Goal: Transaction & Acquisition: Purchase product/service

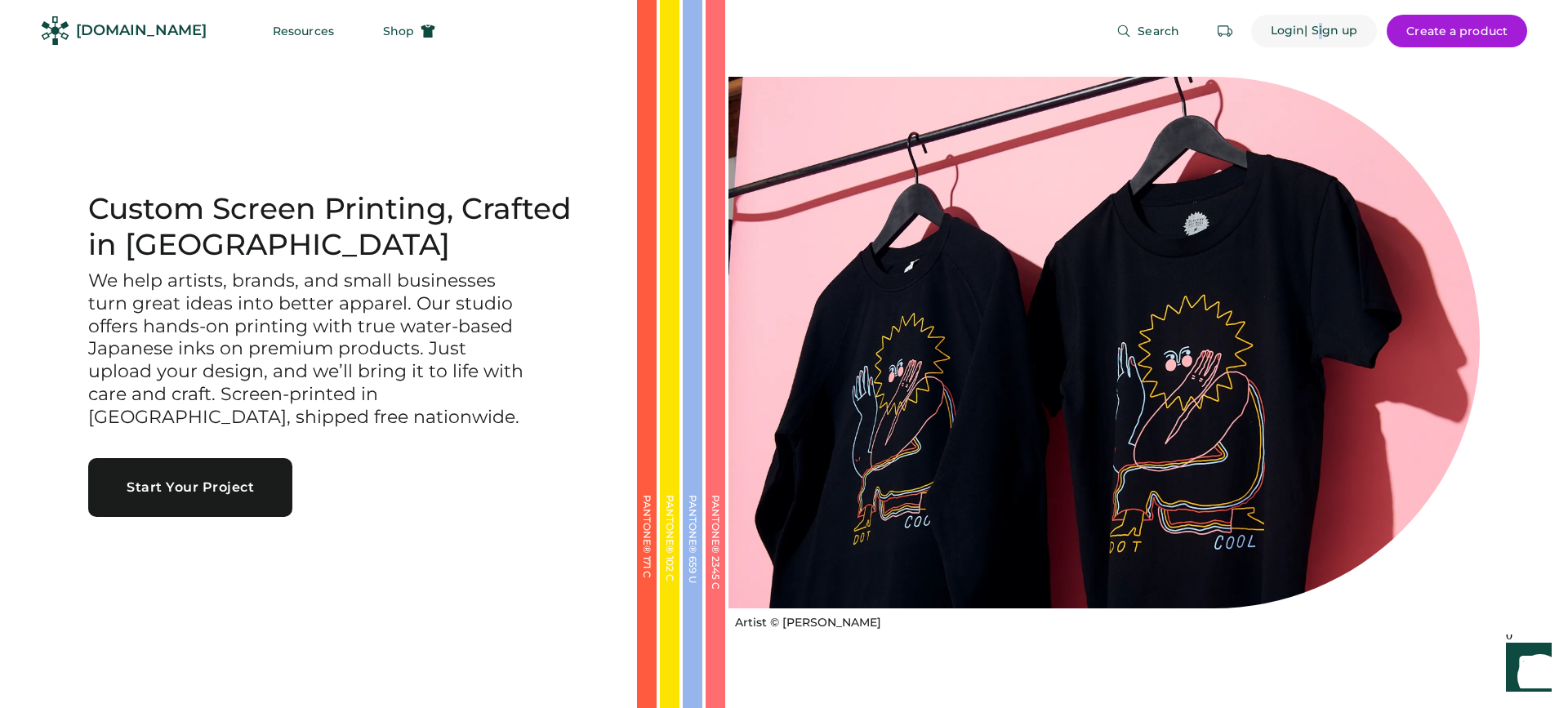
click at [1317, 31] on div "| Sign up" at bounding box center [1331, 31] width 53 height 16
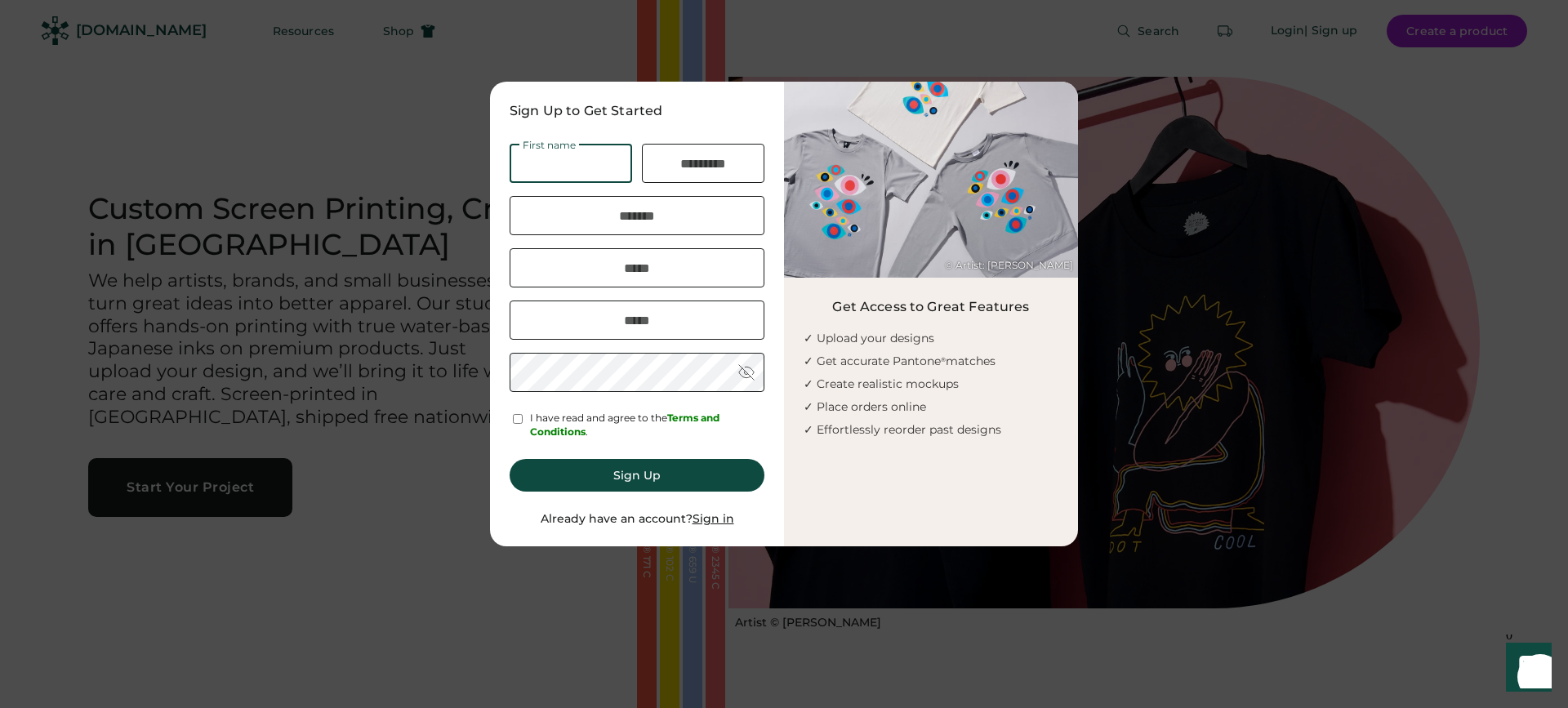
click at [726, 522] on u "Sign in" at bounding box center [713, 518] width 42 height 14
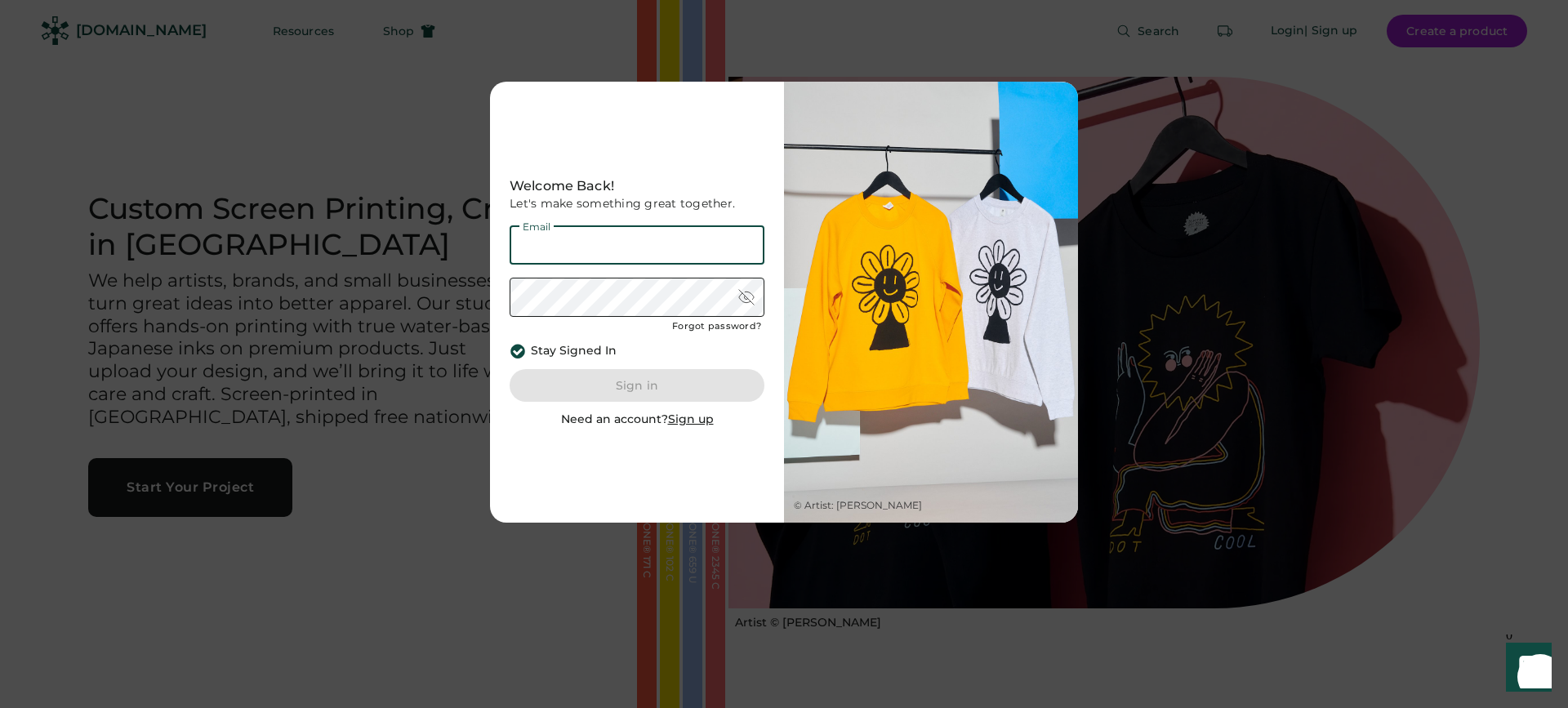
type input "**********"
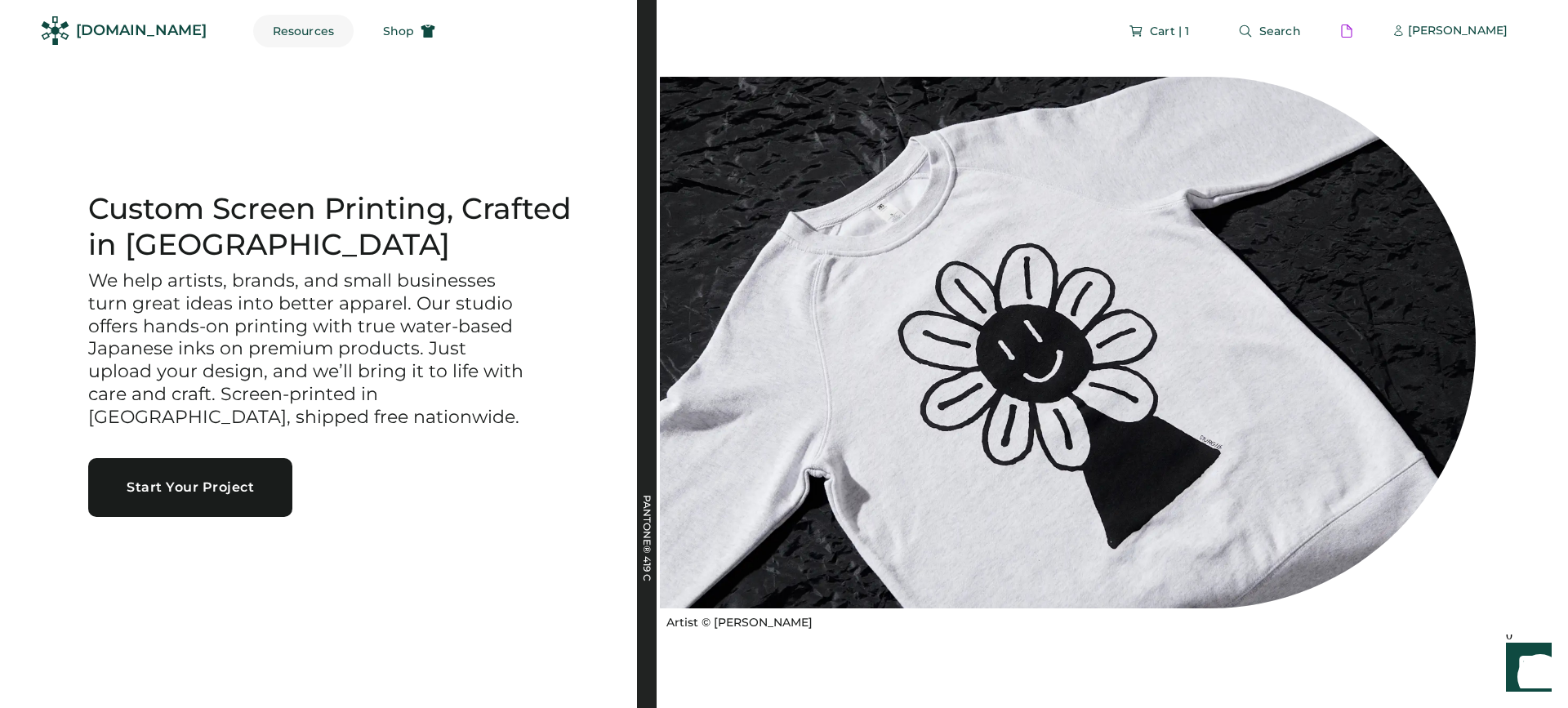
click at [297, 41] on button "Resources" at bounding box center [303, 31] width 100 height 32
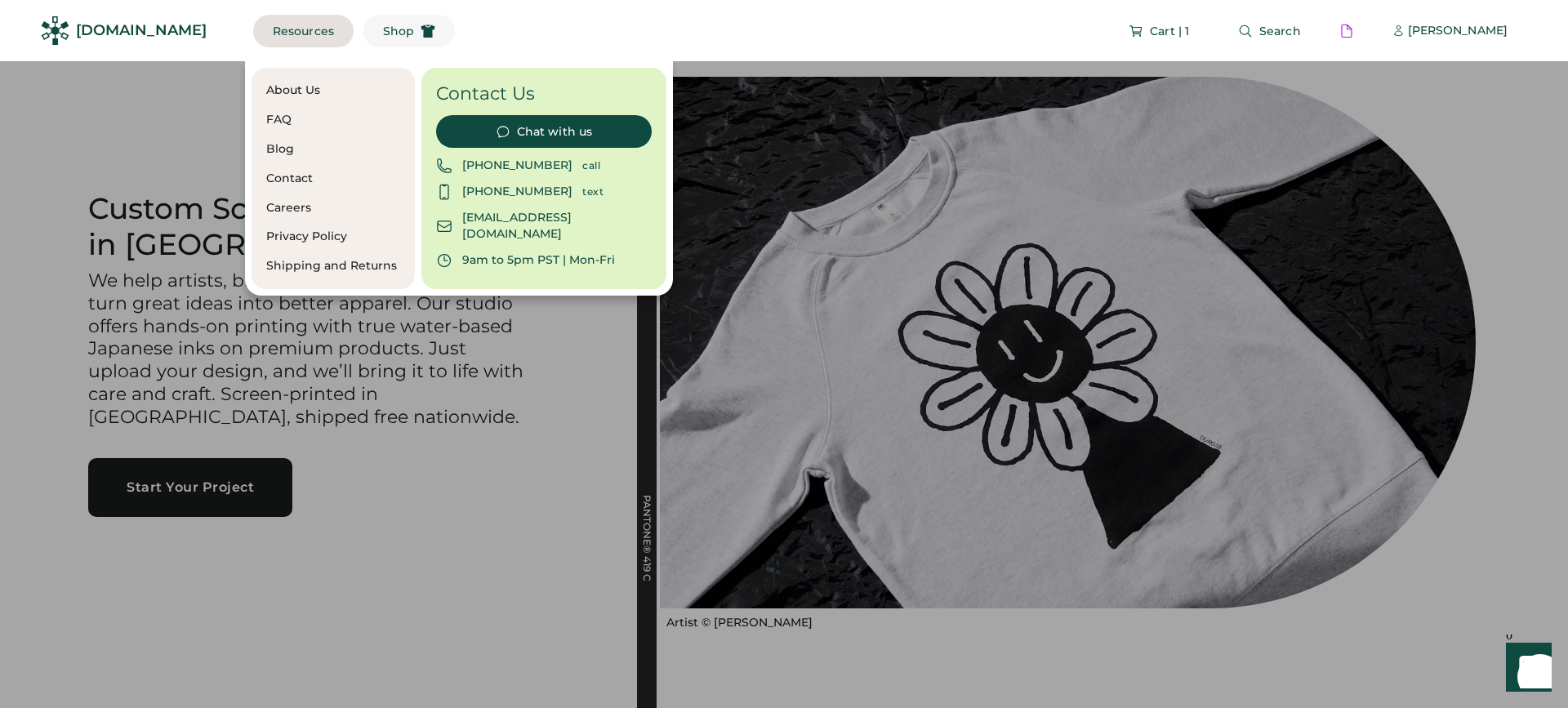
click at [378, 40] on button "Shop" at bounding box center [409, 31] width 91 height 32
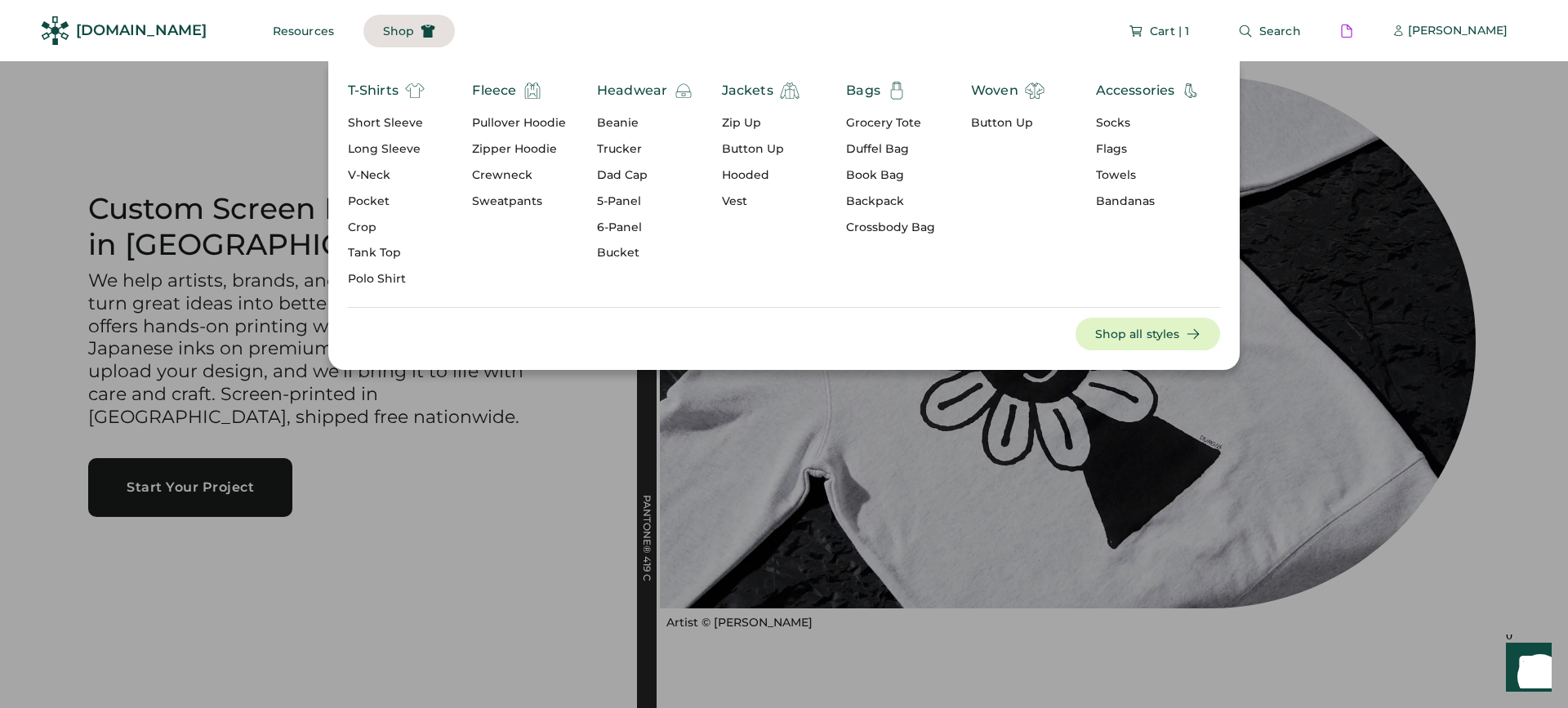
click at [512, 93] on div "Fleece" at bounding box center [495, 90] width 44 height 20
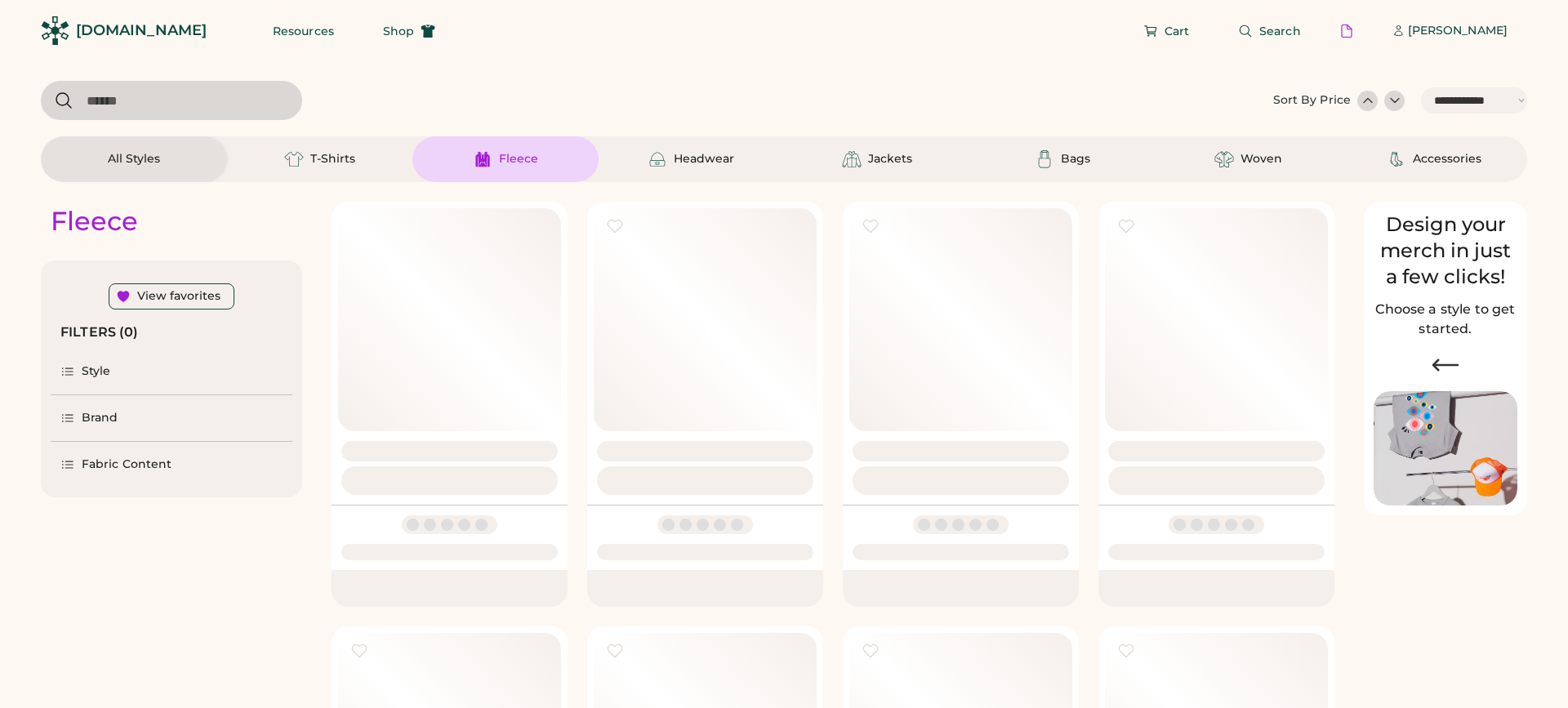
select select "*****"
select select "*"
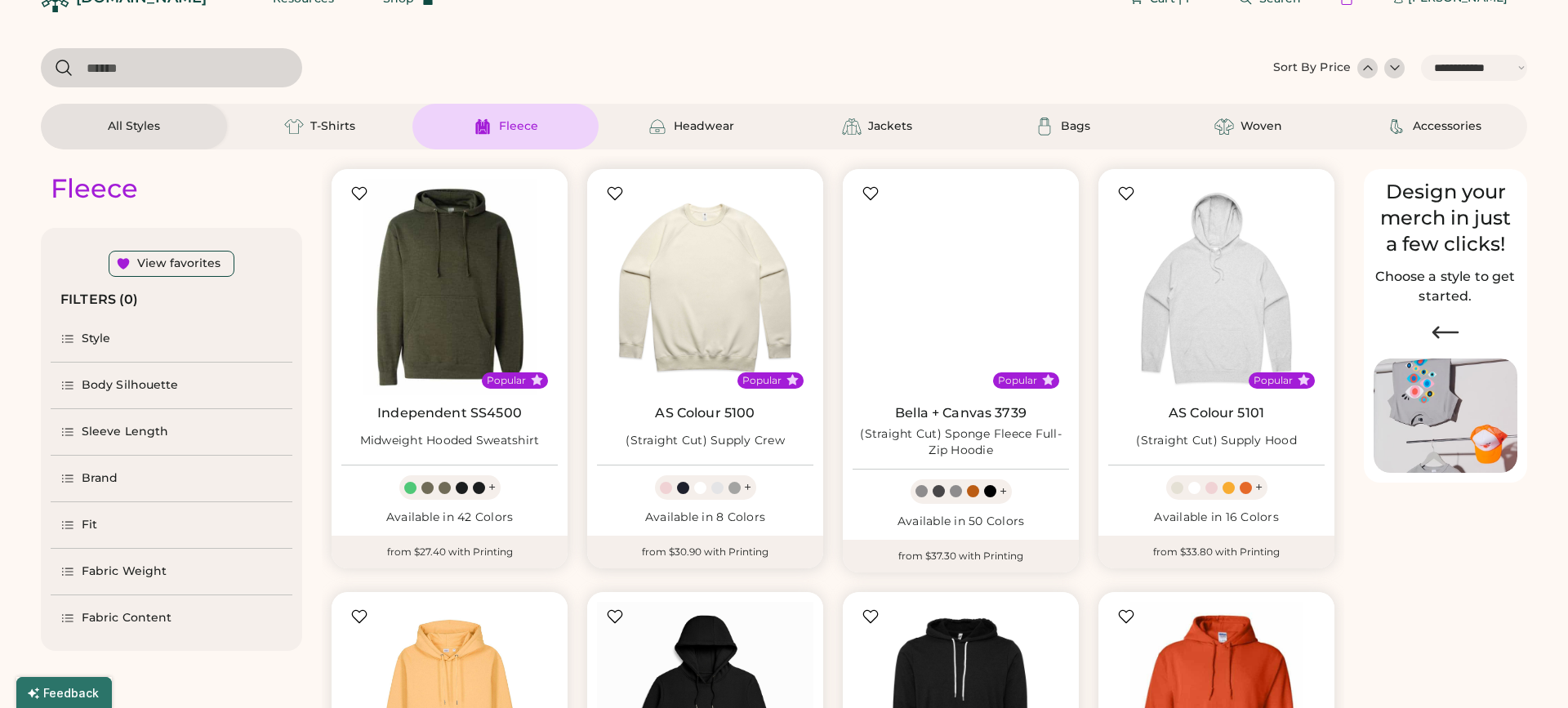
select select "*****"
select select "*"
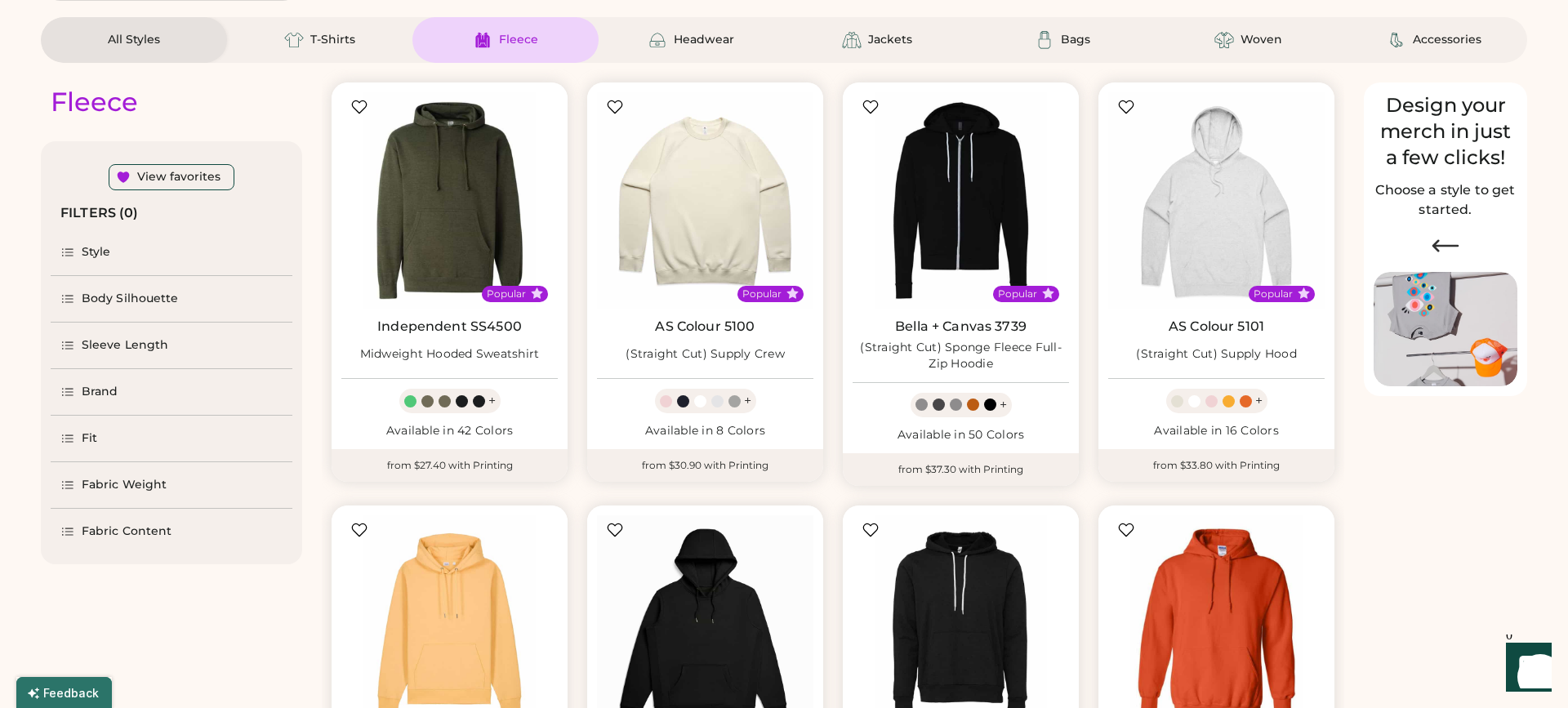
scroll to position [149, 0]
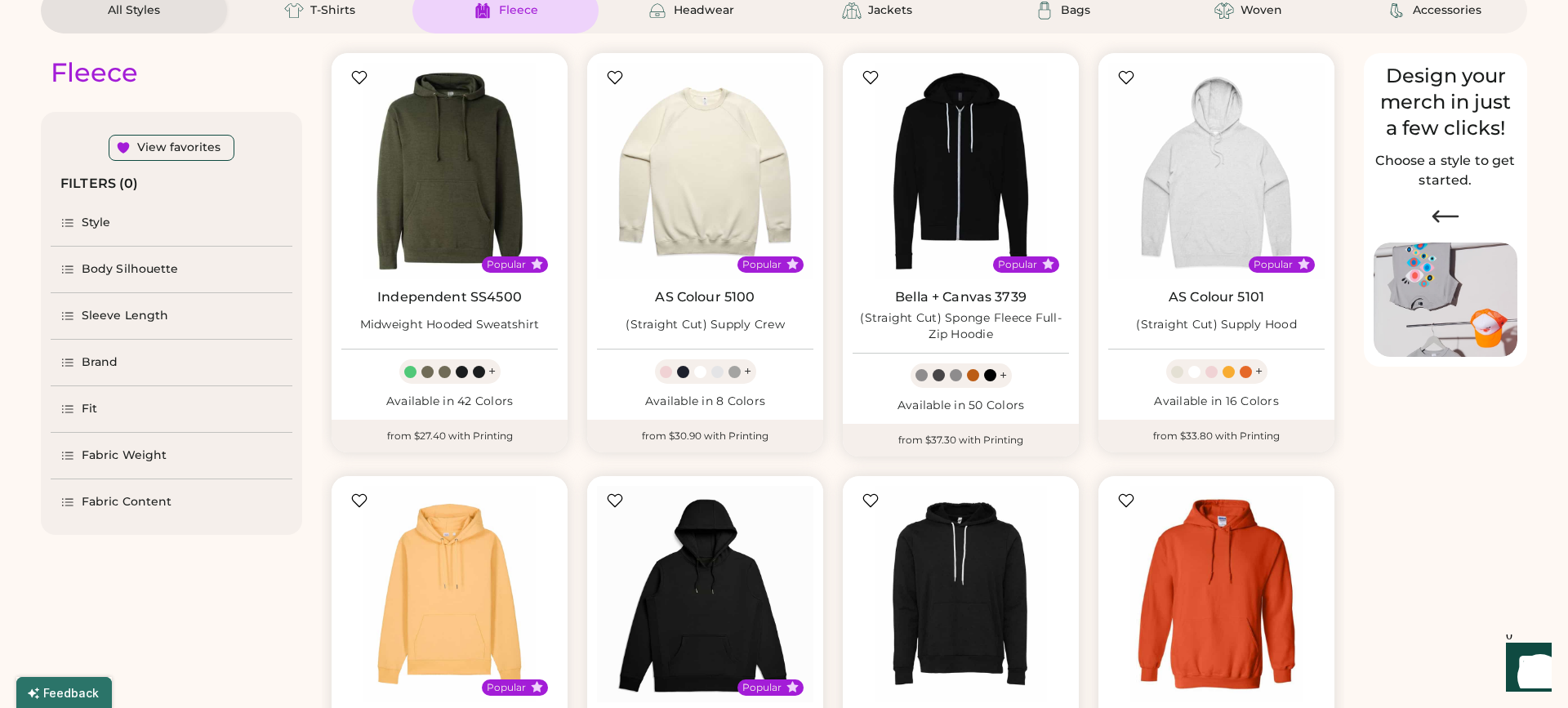
click at [66, 354] on div "Brand" at bounding box center [89, 362] width 58 height 16
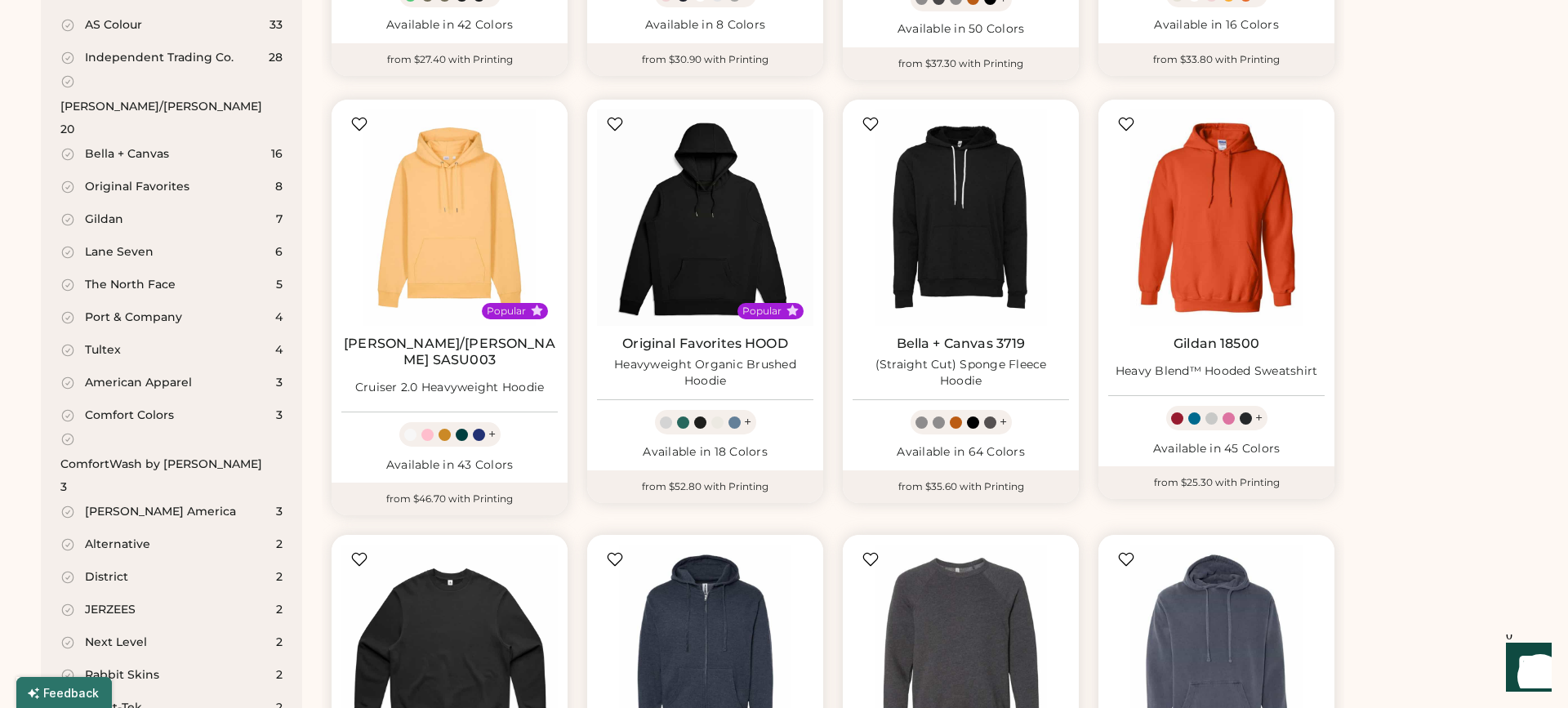
scroll to position [534, 0]
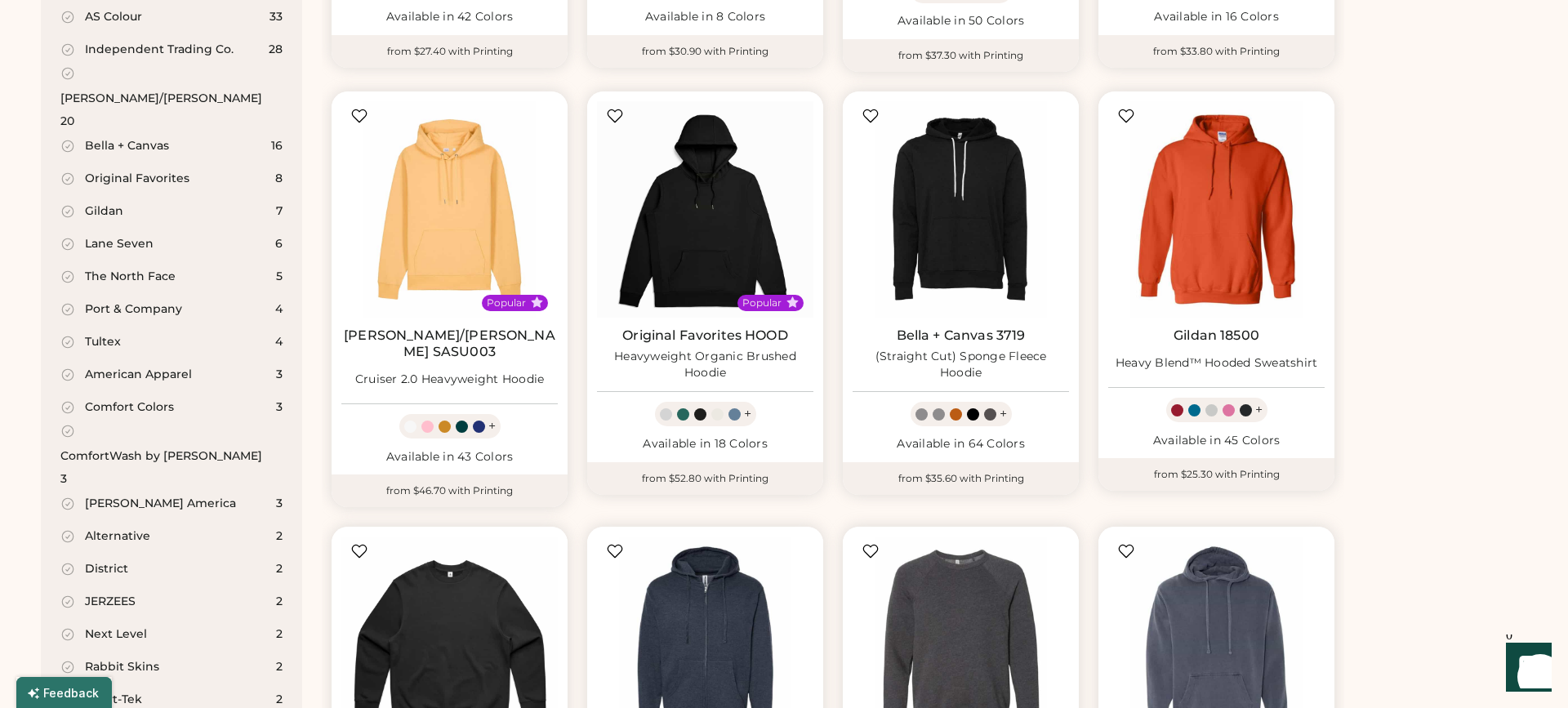
click at [66, 400] on icon at bounding box center [67, 407] width 14 height 14
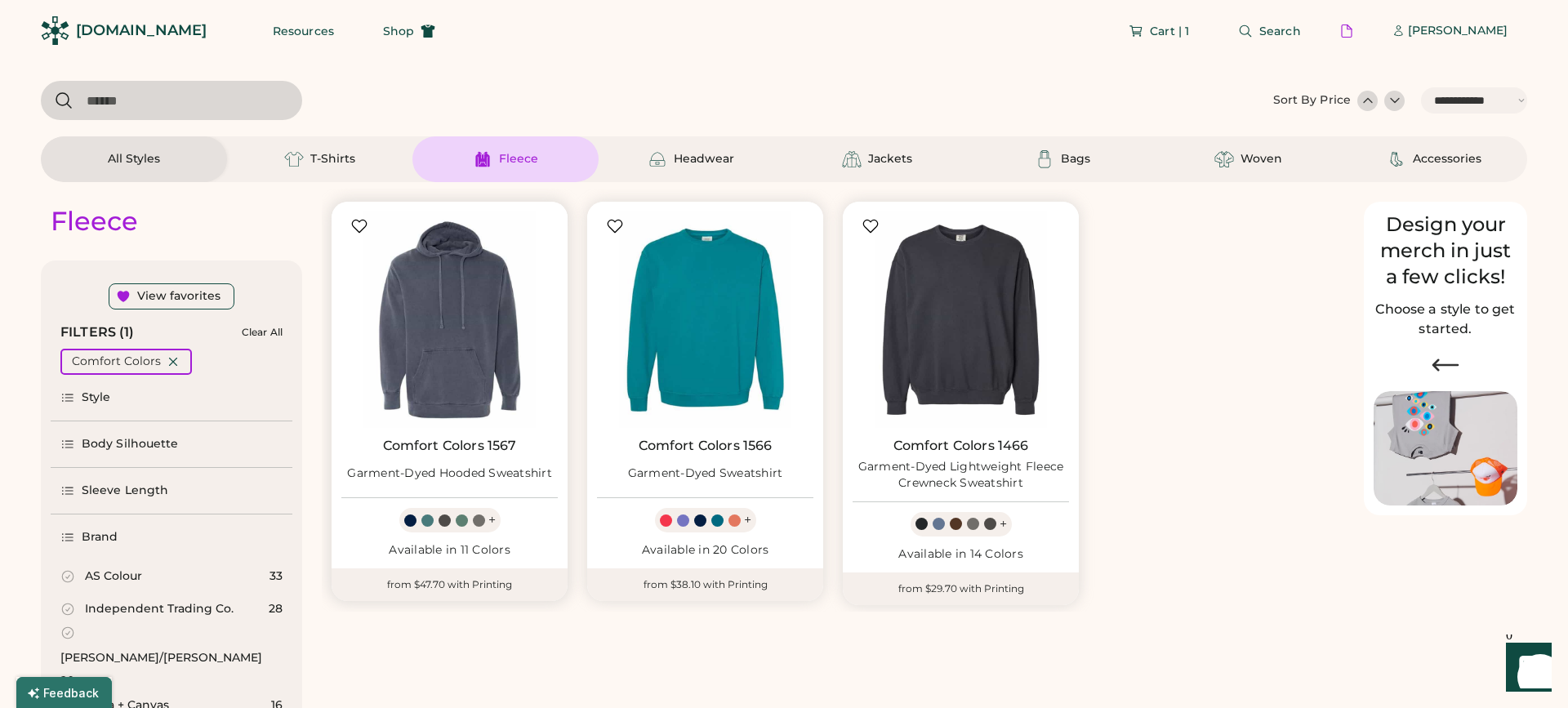
click at [477, 465] on div "Garment-Dyed Hooded Sweatshirt" at bounding box center [449, 473] width 205 height 29
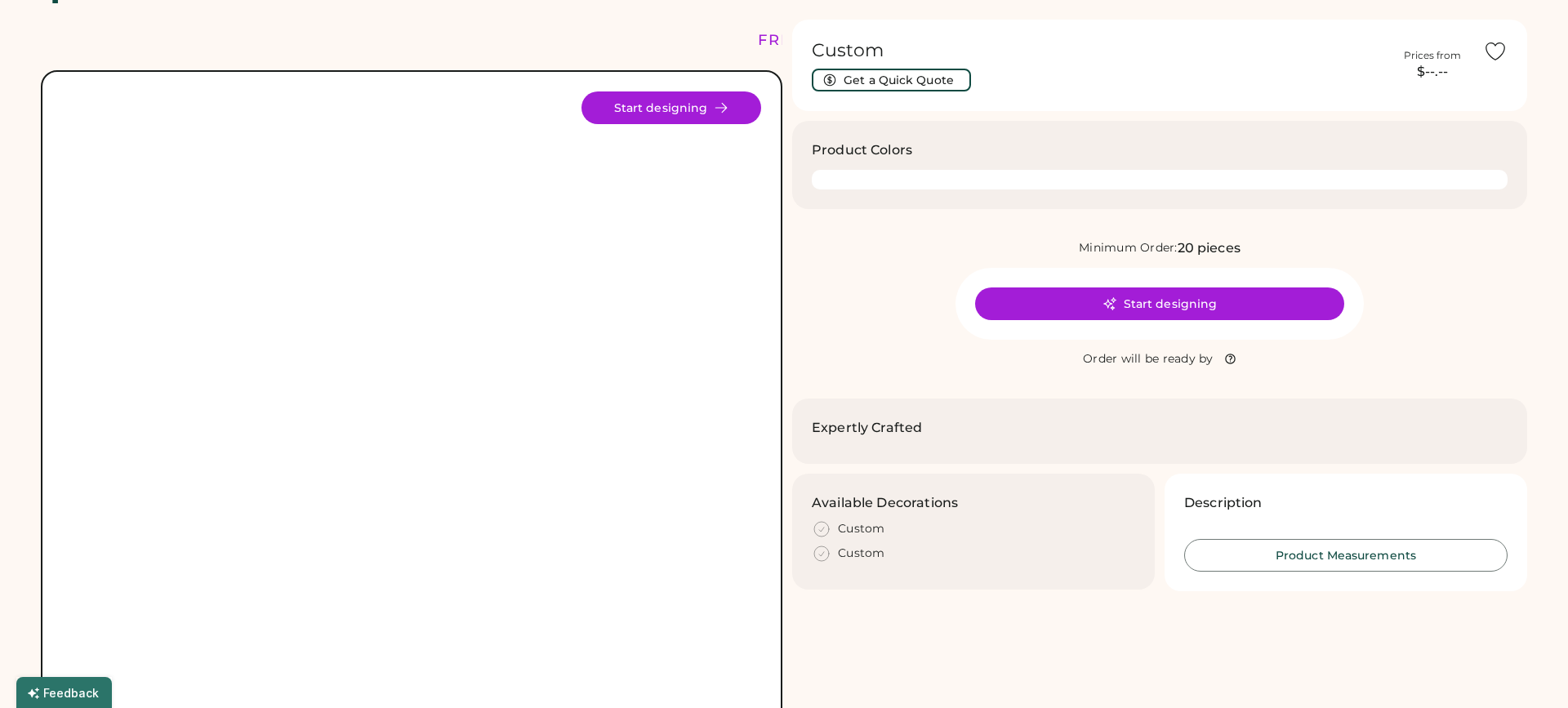
scroll to position [66, 0]
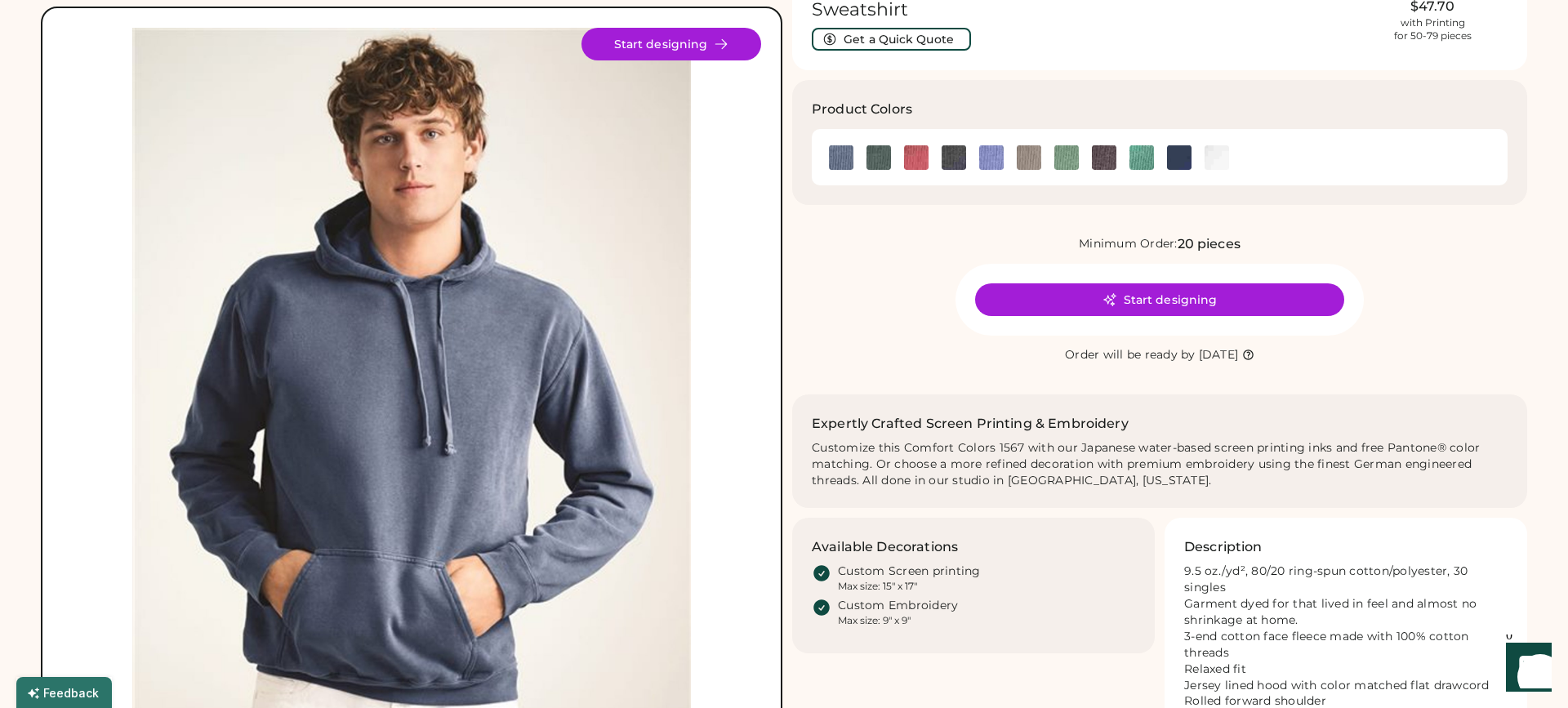
scroll to position [103, 0]
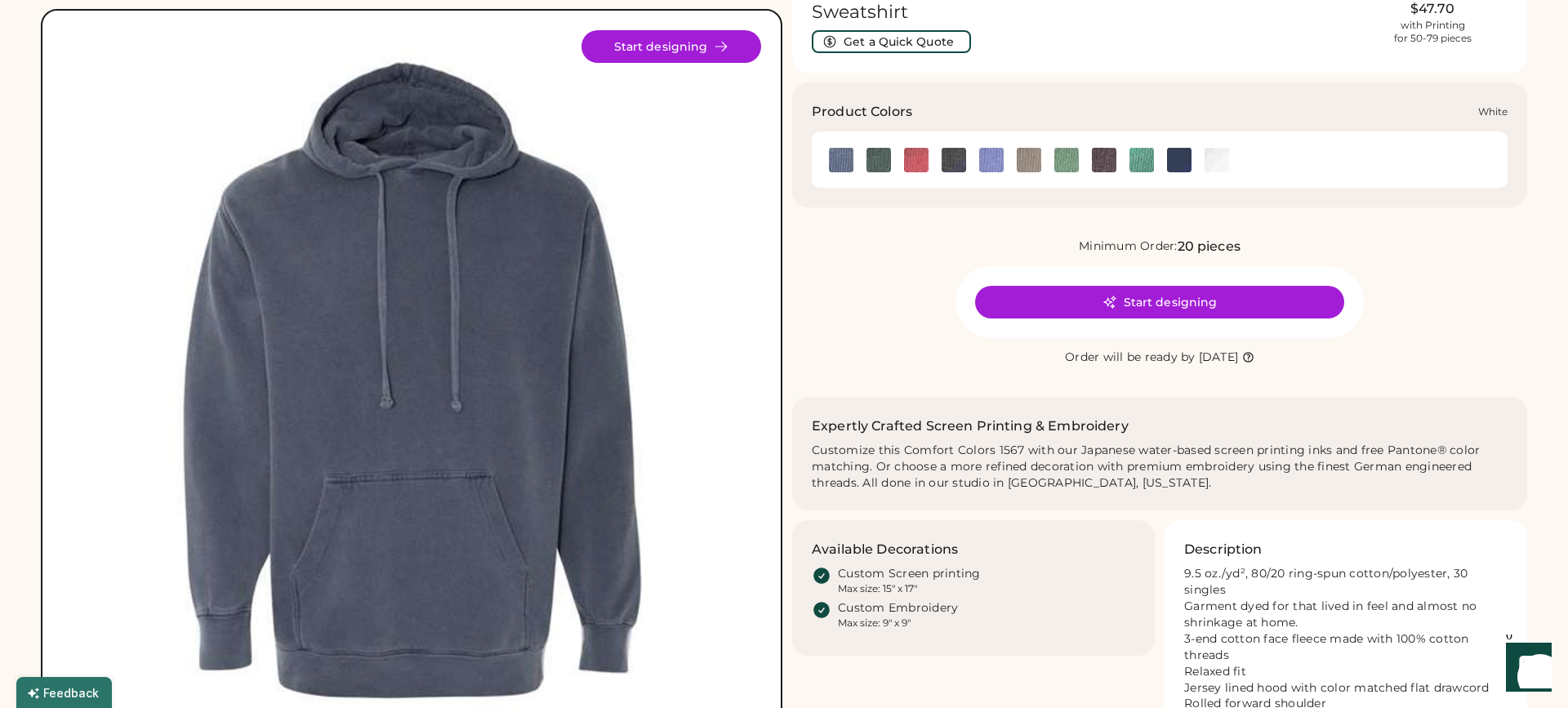
click at [1221, 148] on img at bounding box center [1216, 160] width 25 height 25
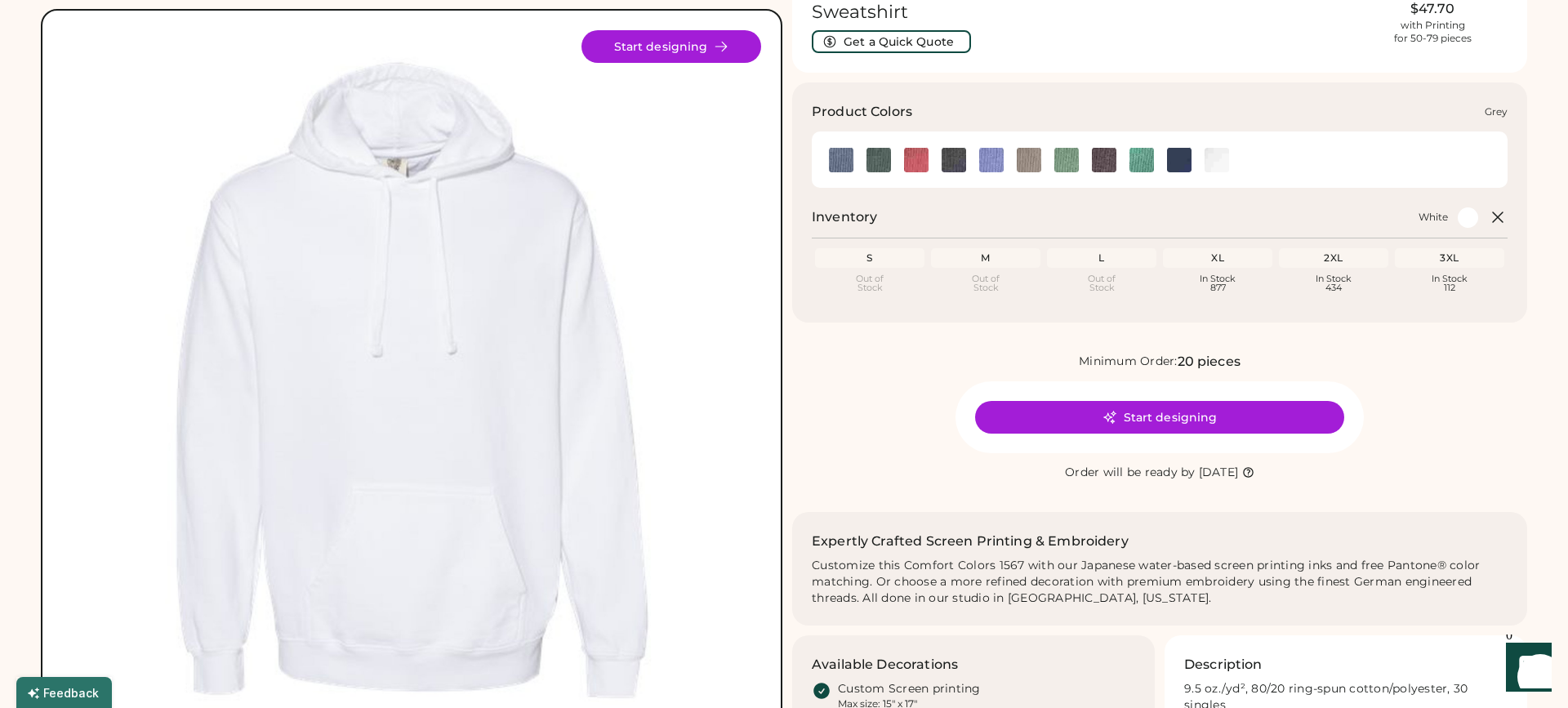
click at [1023, 148] on img at bounding box center [1029, 160] width 25 height 25
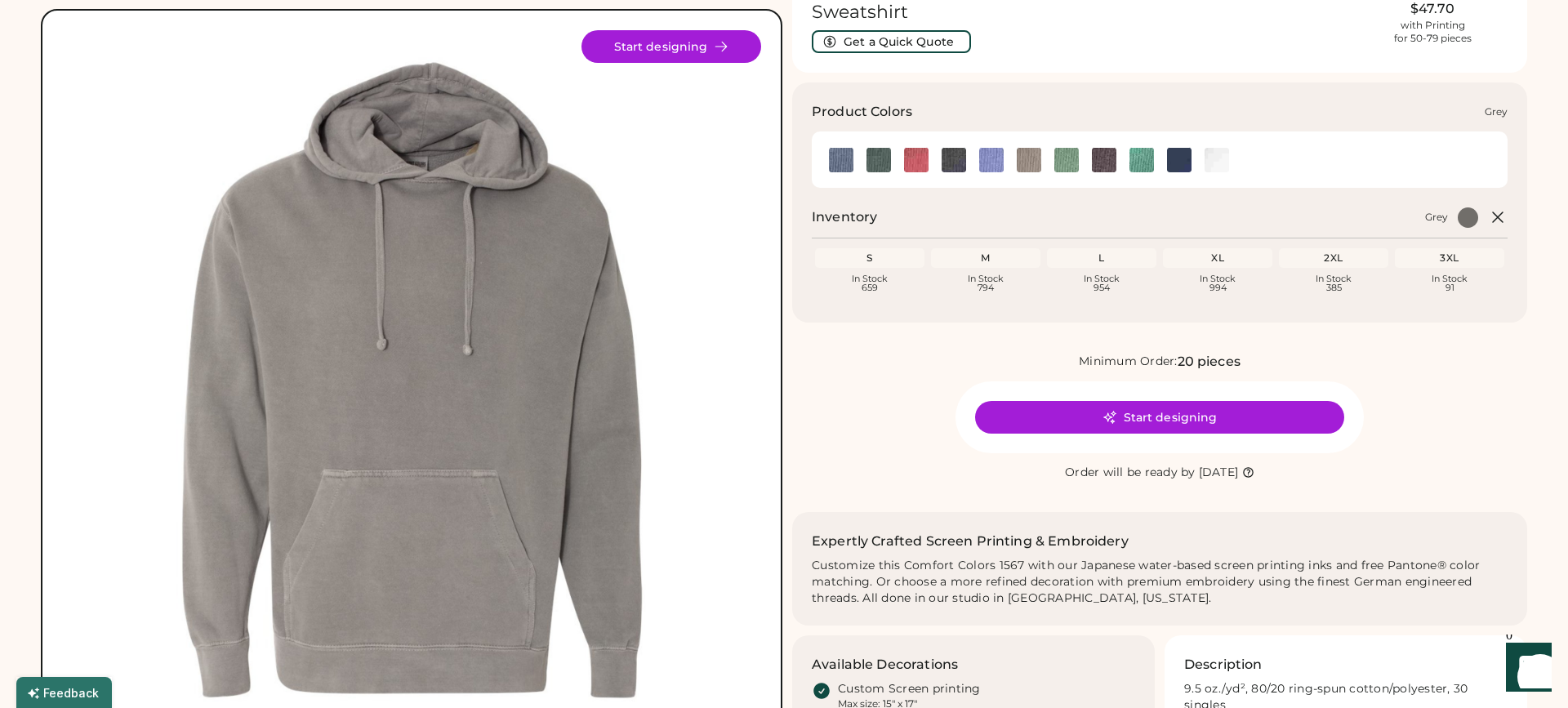
click at [1028, 151] on img at bounding box center [1029, 160] width 25 height 25
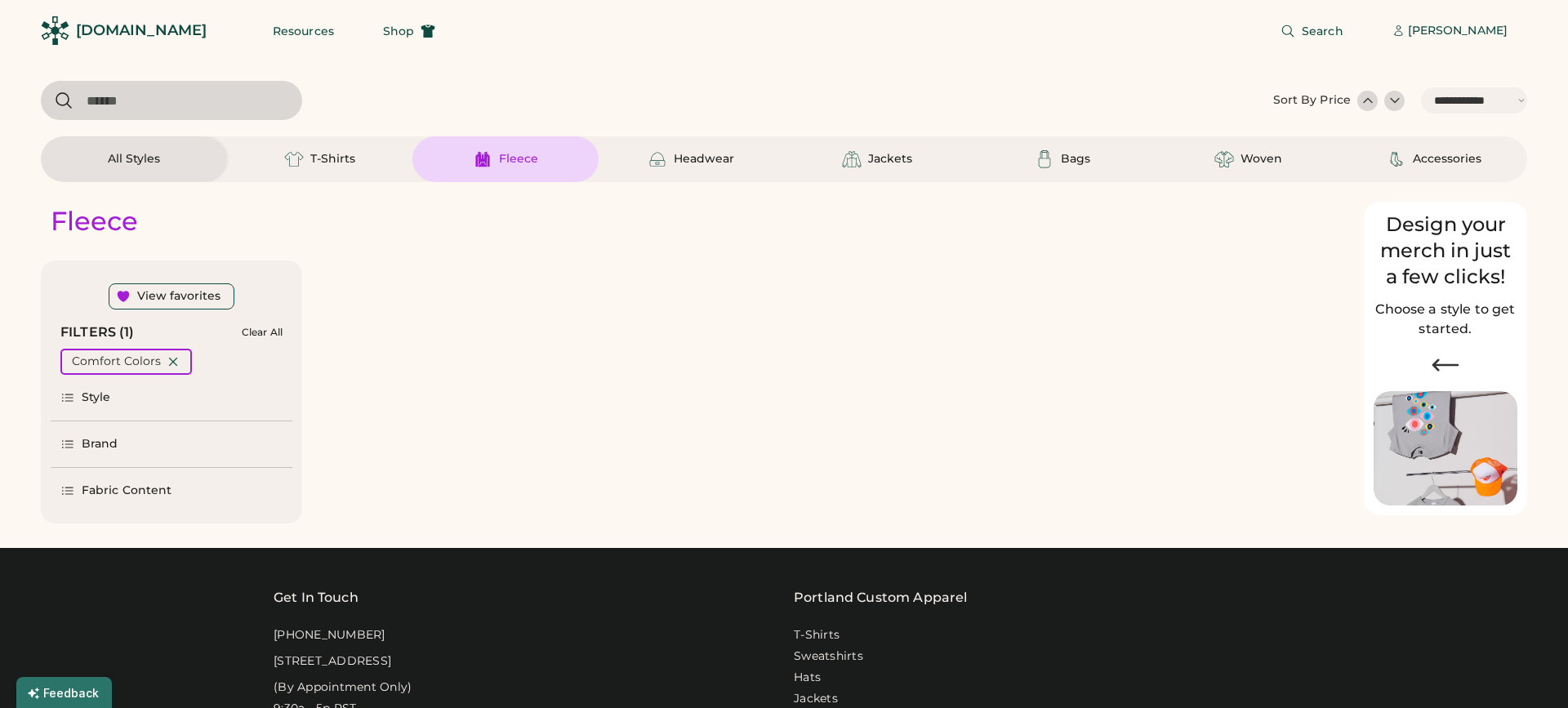
select select "*****"
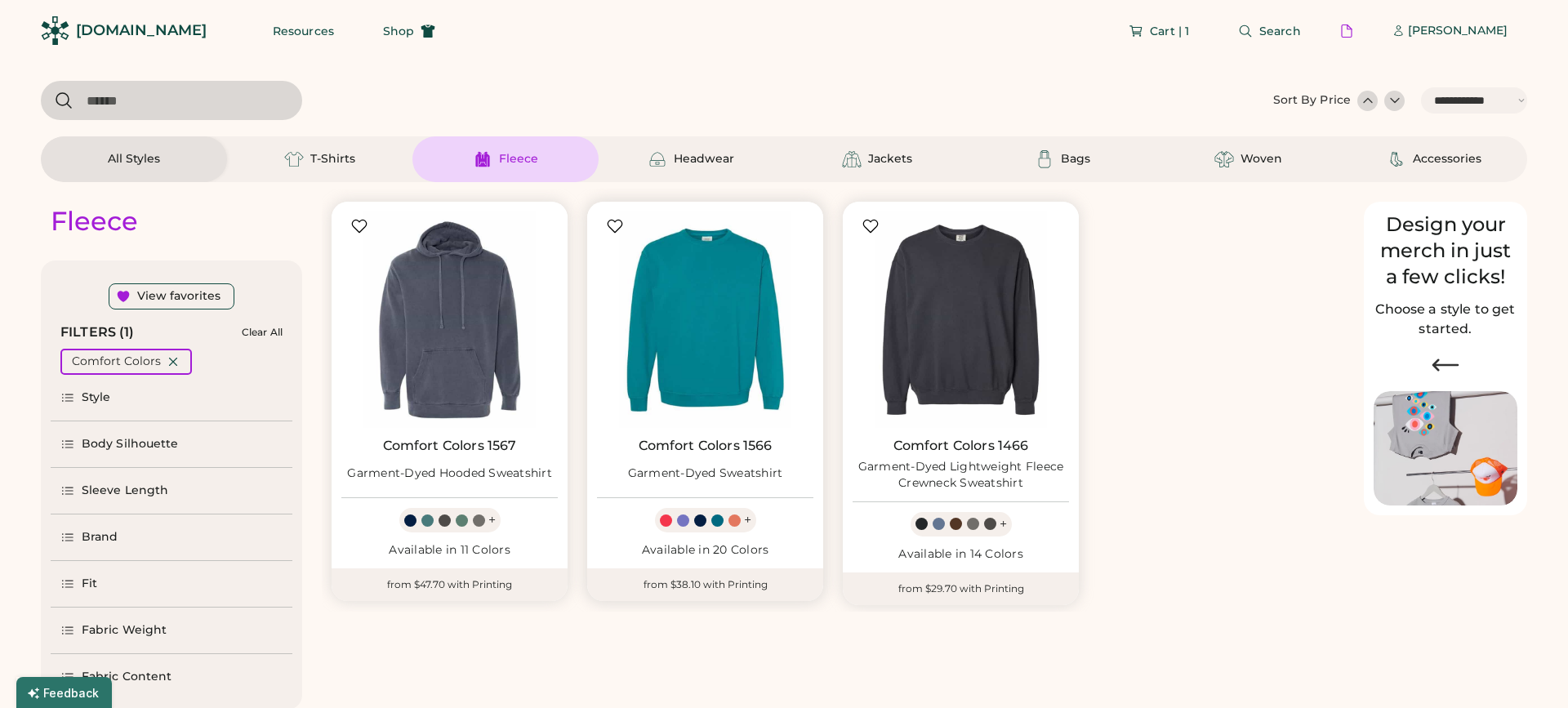
scroll to position [26, 0]
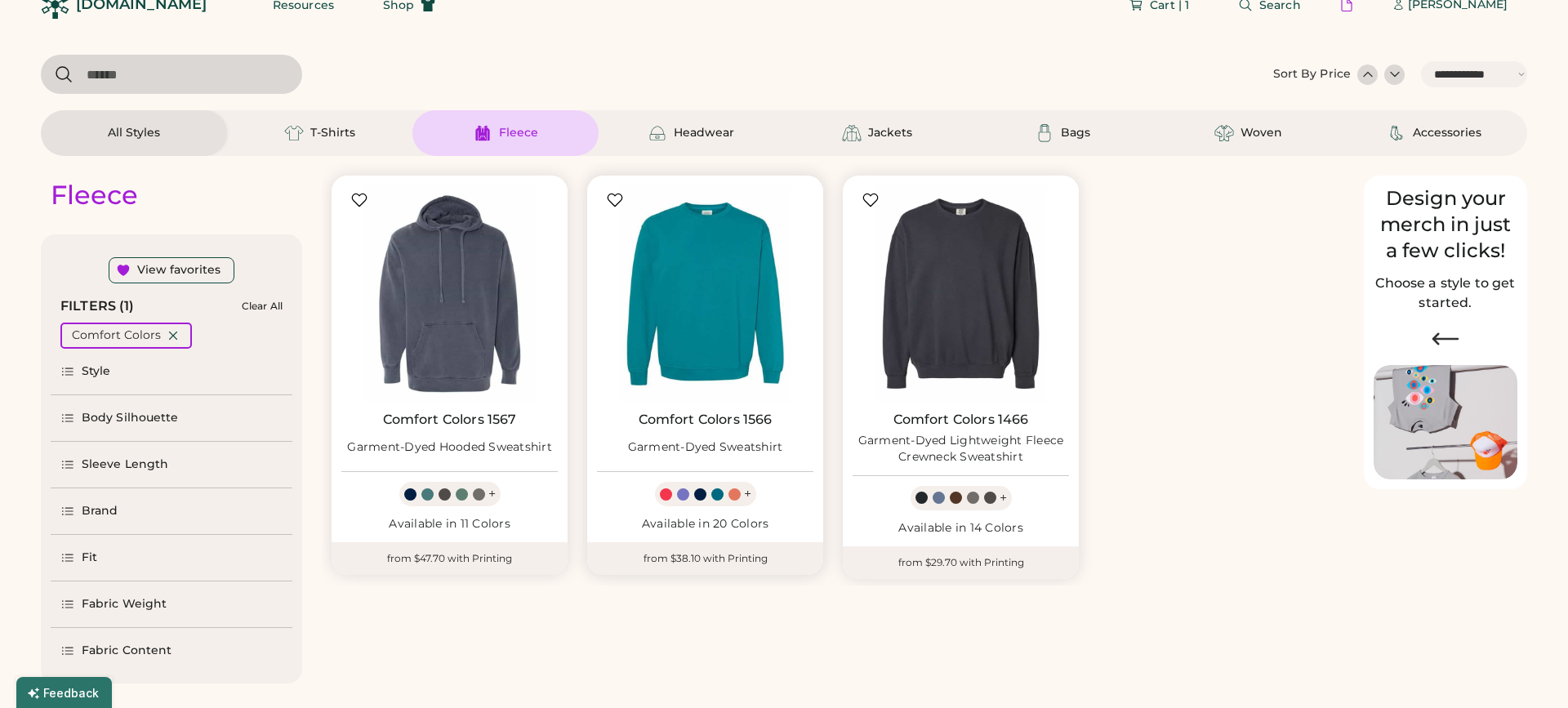
select select "*****"
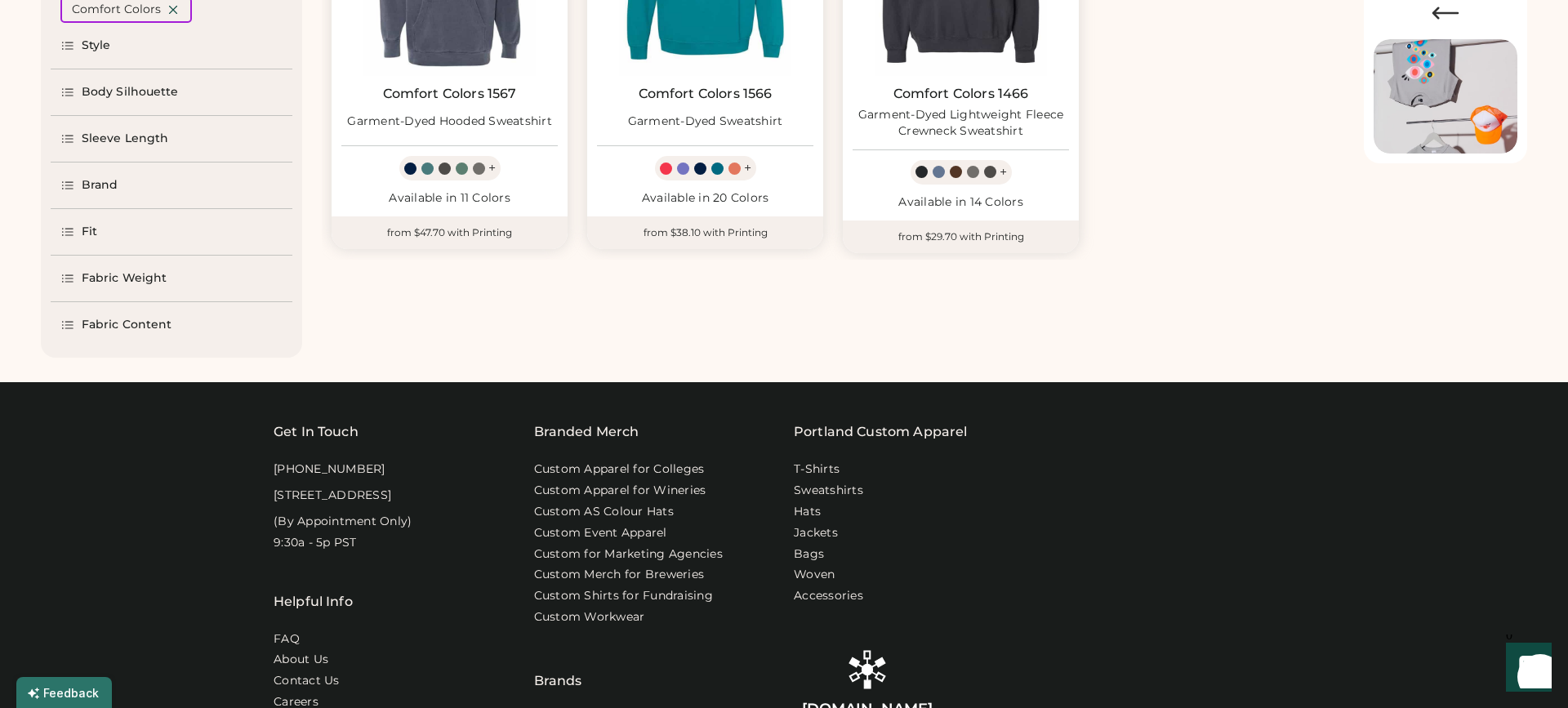
scroll to position [351, 0]
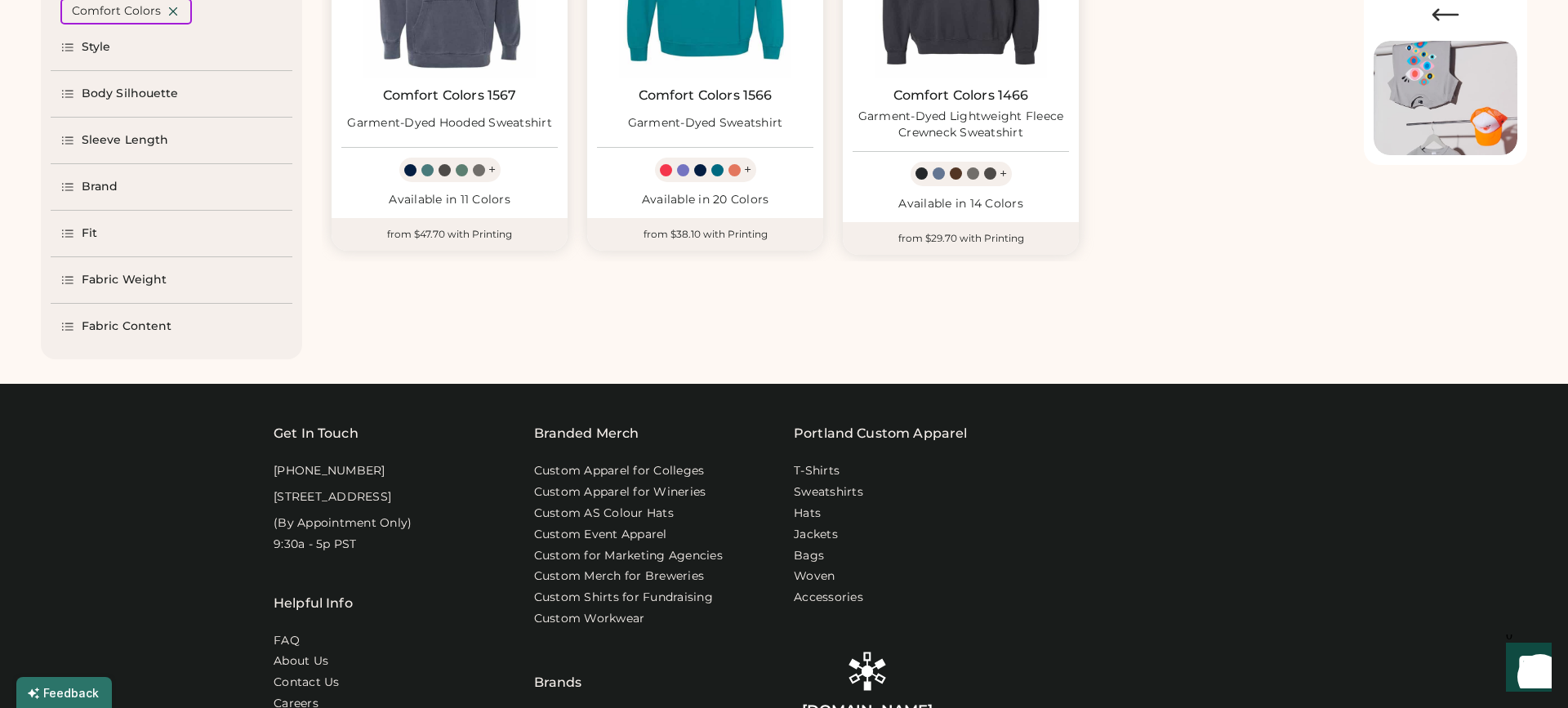
click at [72, 185] on icon at bounding box center [67, 186] width 14 height 14
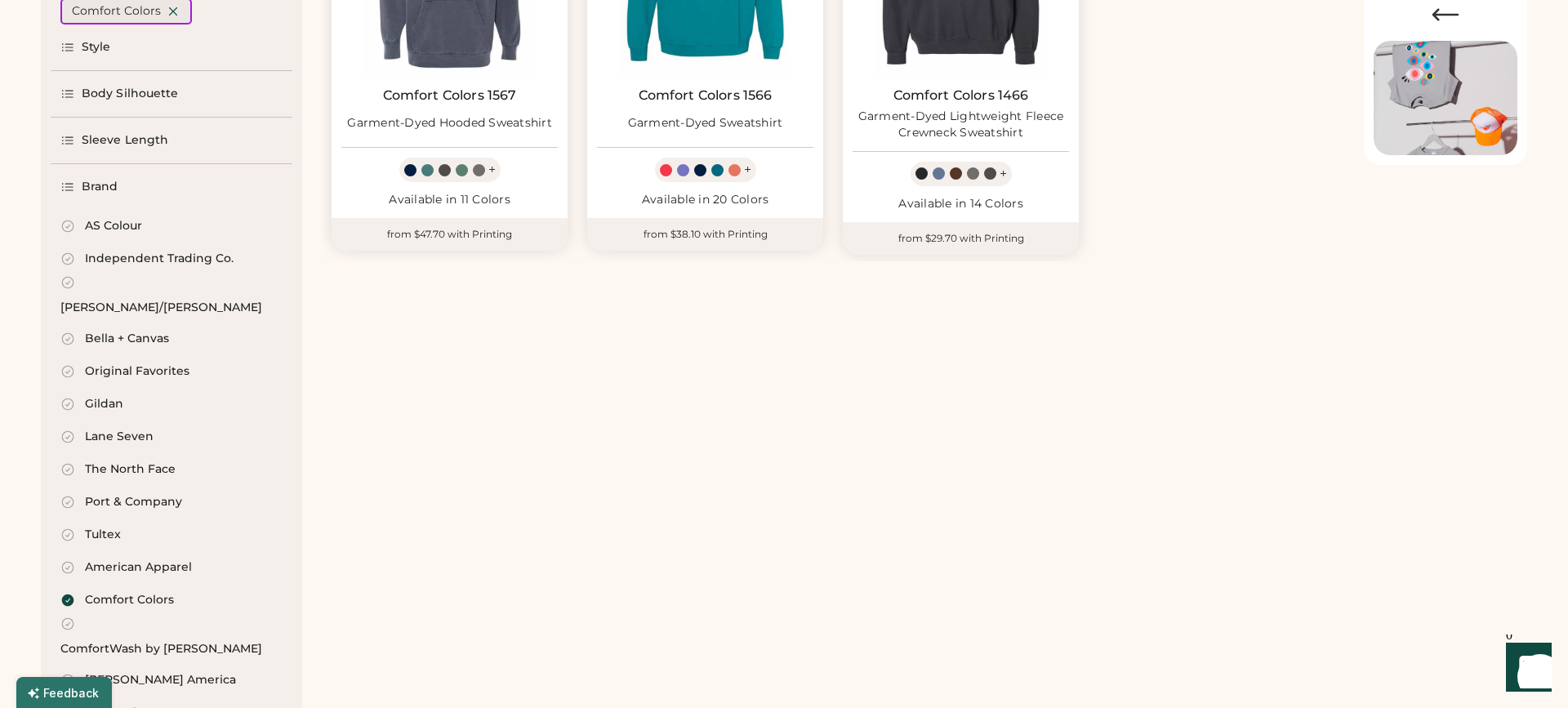
click at [169, 14] on icon at bounding box center [173, 11] width 14 height 14
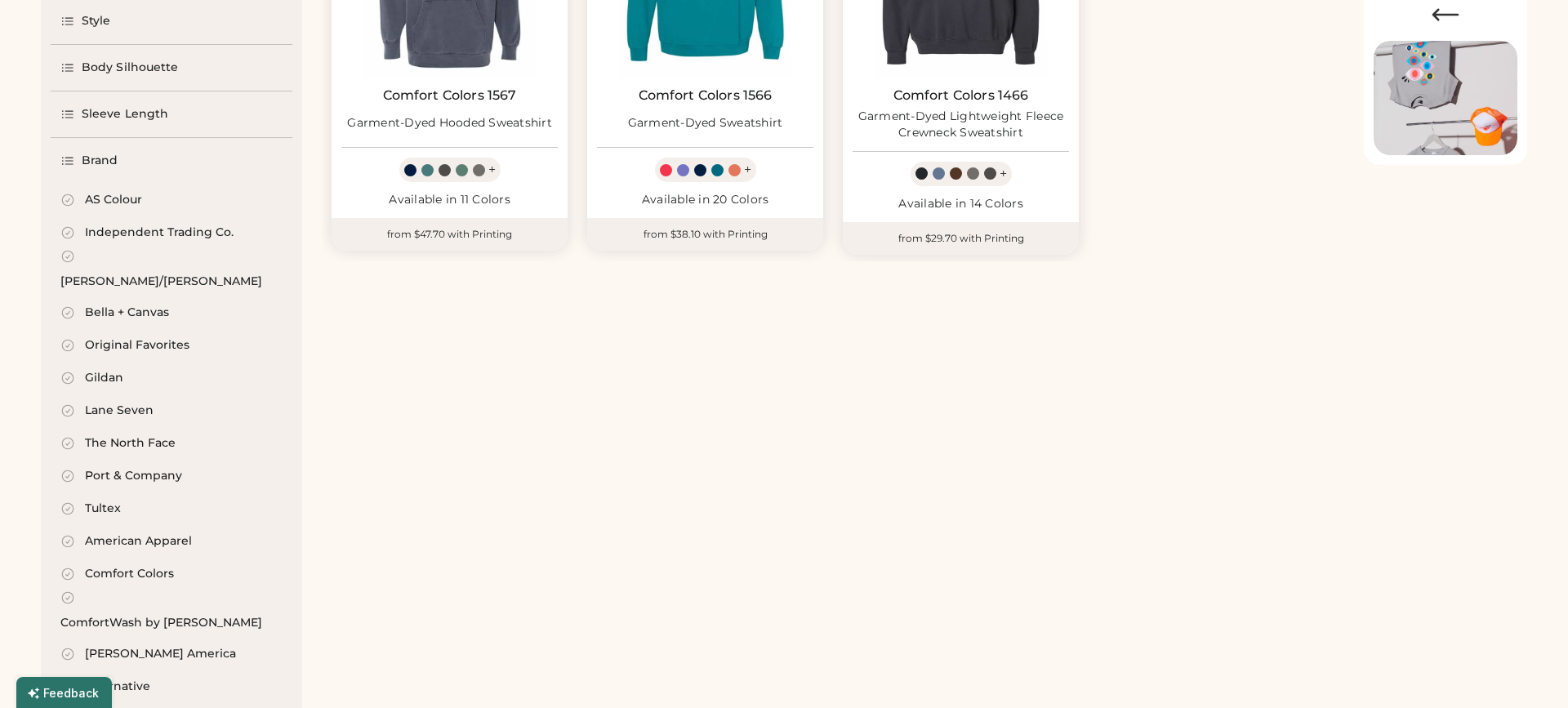
select select "*"
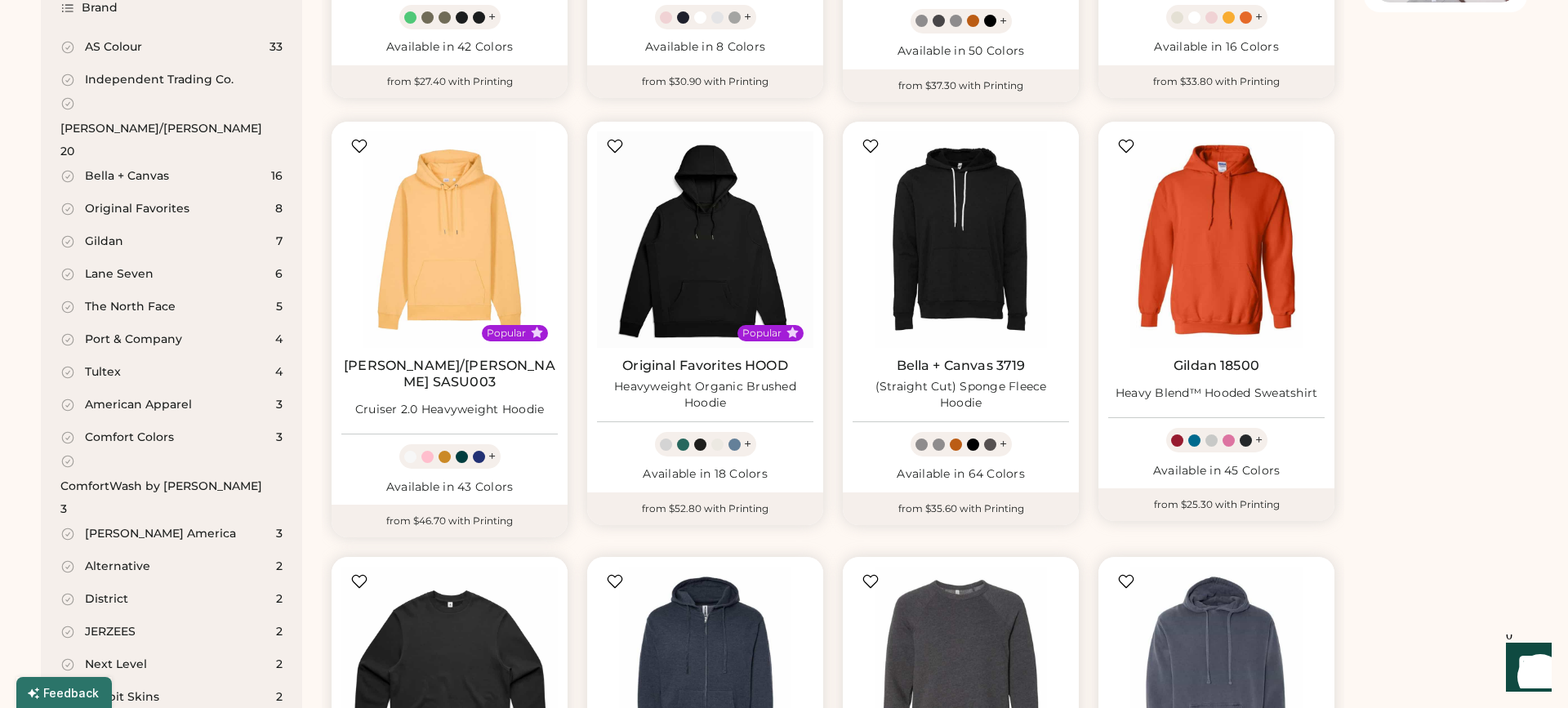
scroll to position [505, 0]
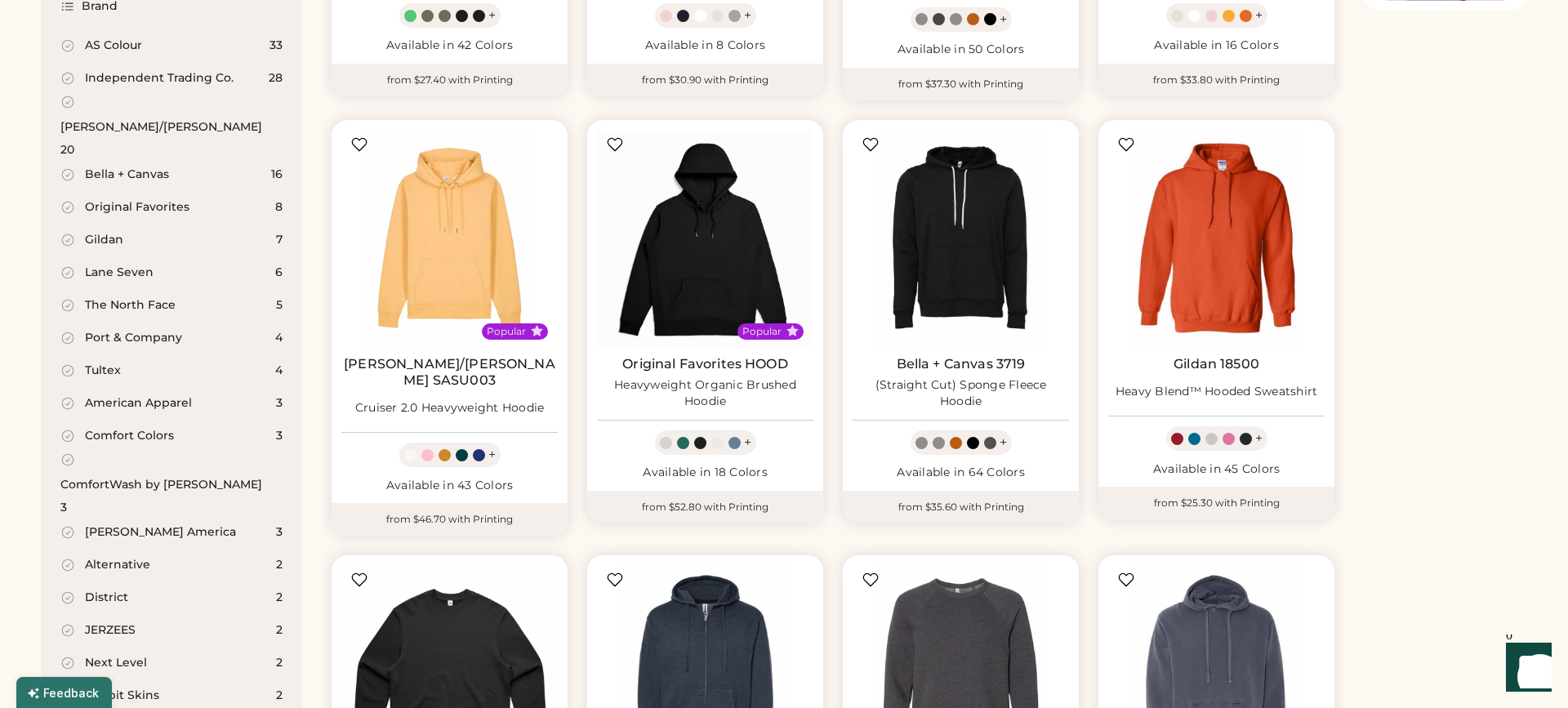
click at [70, 298] on icon at bounding box center [67, 305] width 14 height 14
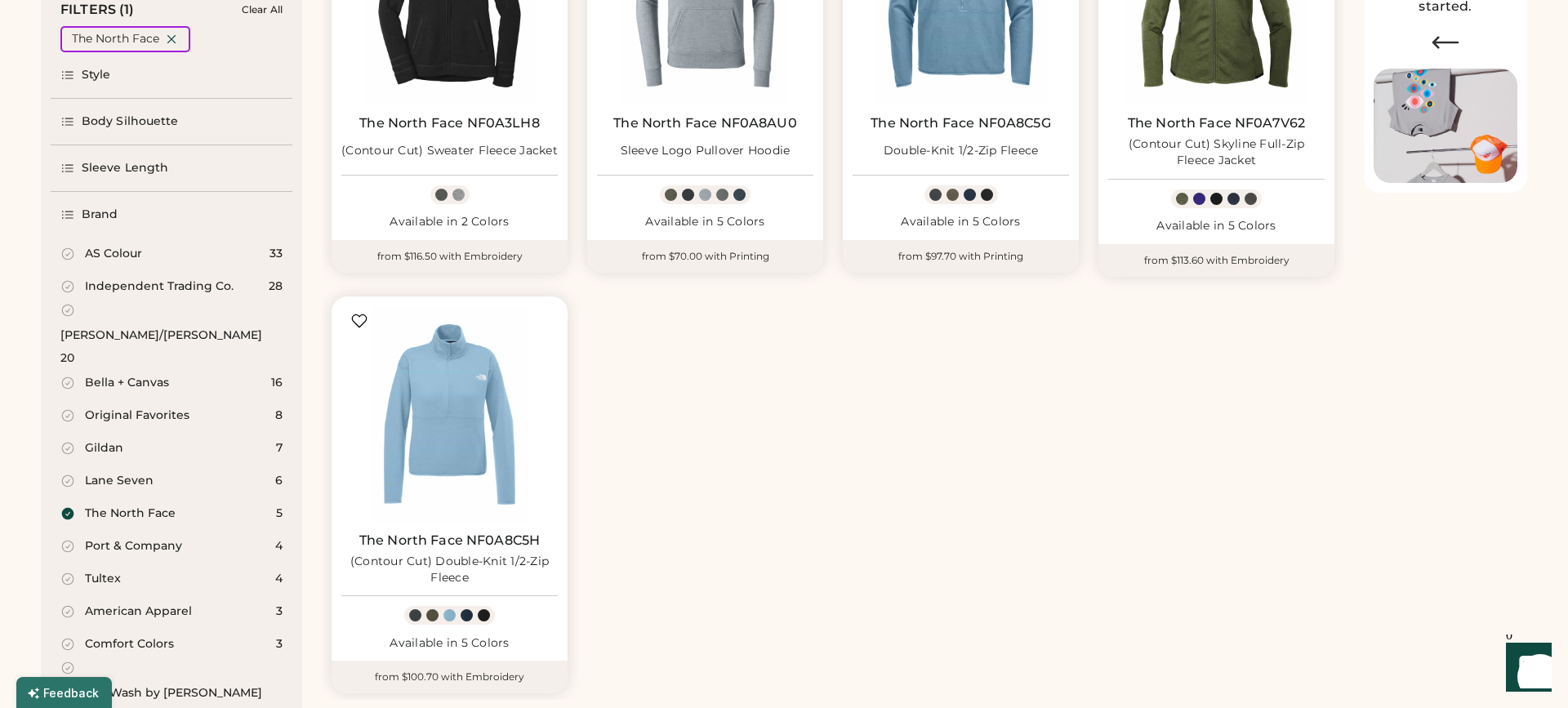
scroll to position [323, 0]
click at [69, 497] on div "The North Face 5" at bounding box center [171, 513] width 242 height 32
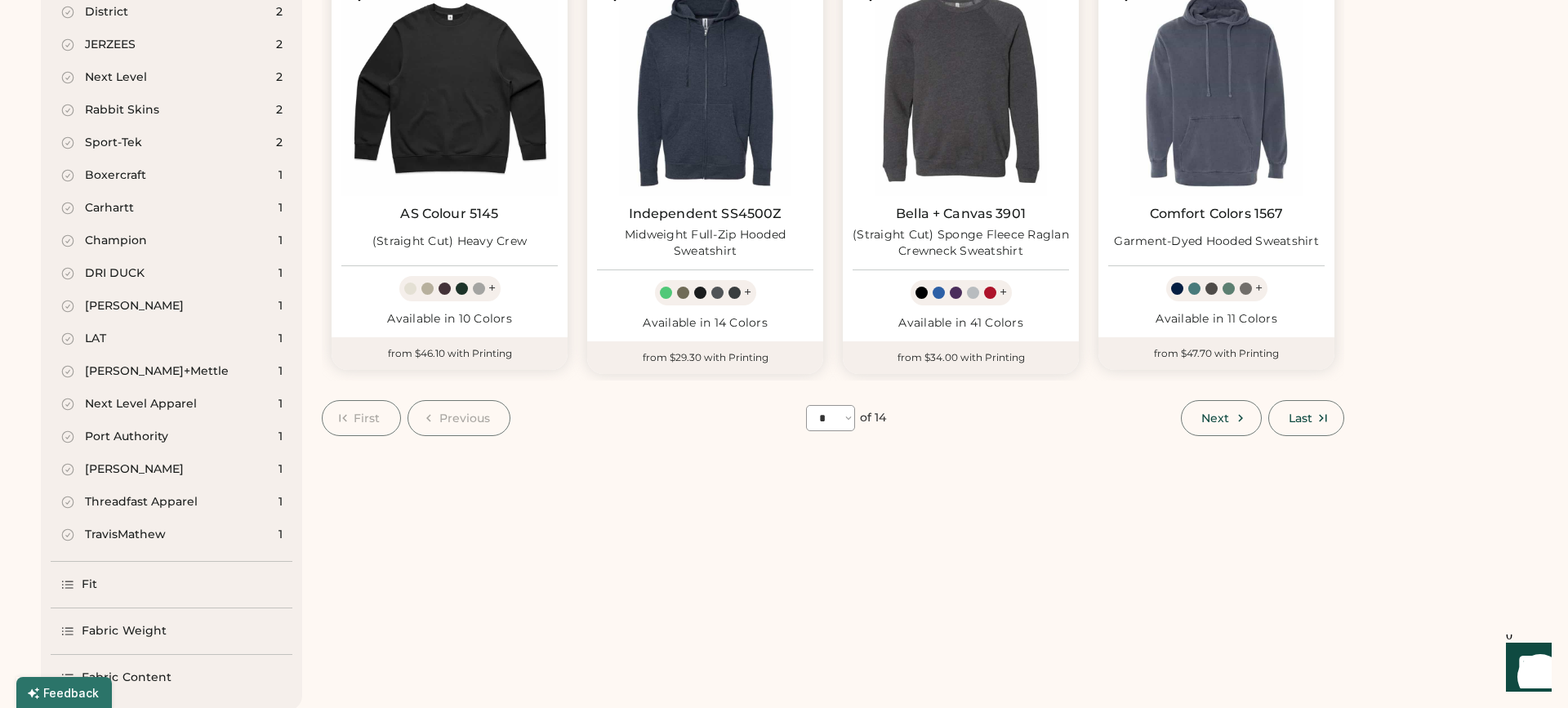
scroll to position [1094, 0]
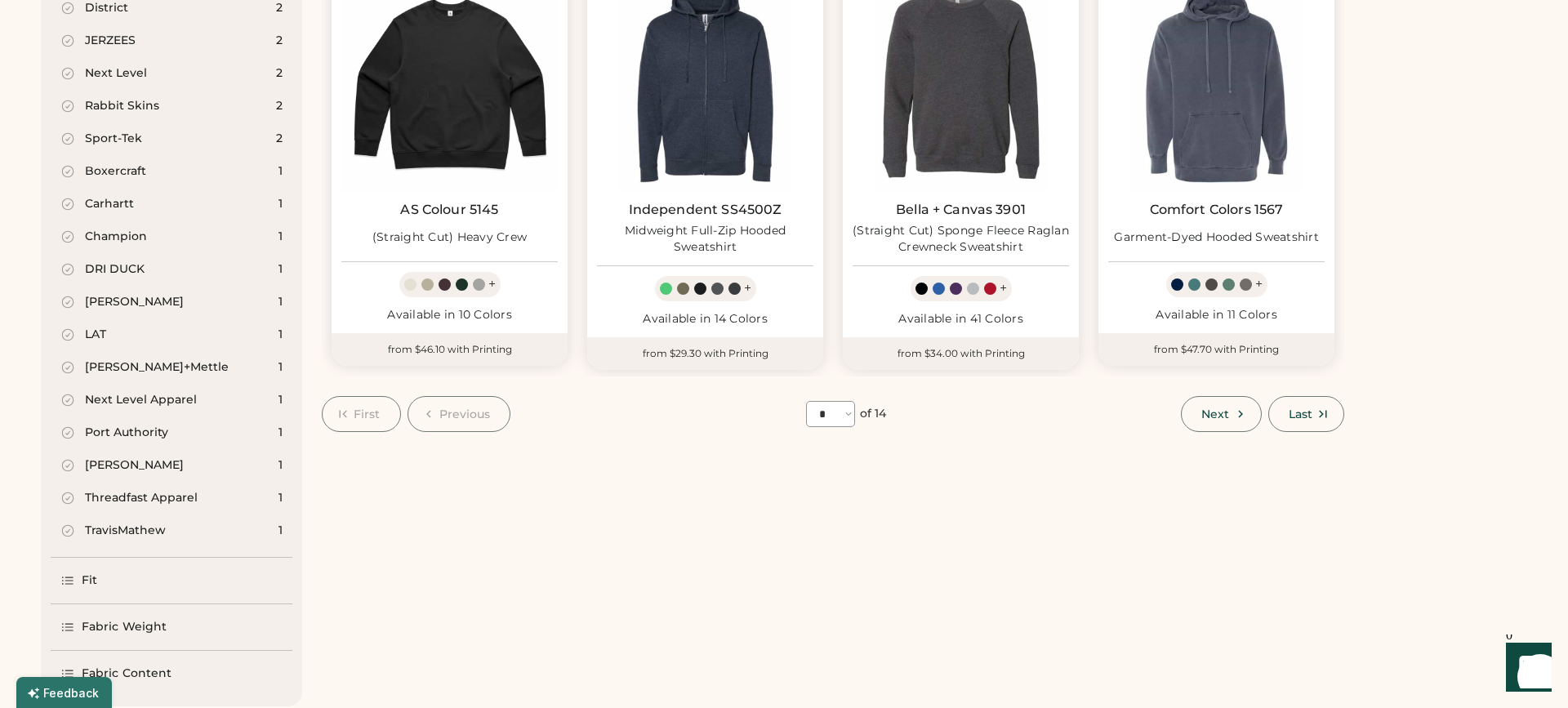
click at [109, 557] on div "Fit" at bounding box center [171, 580] width 242 height 46
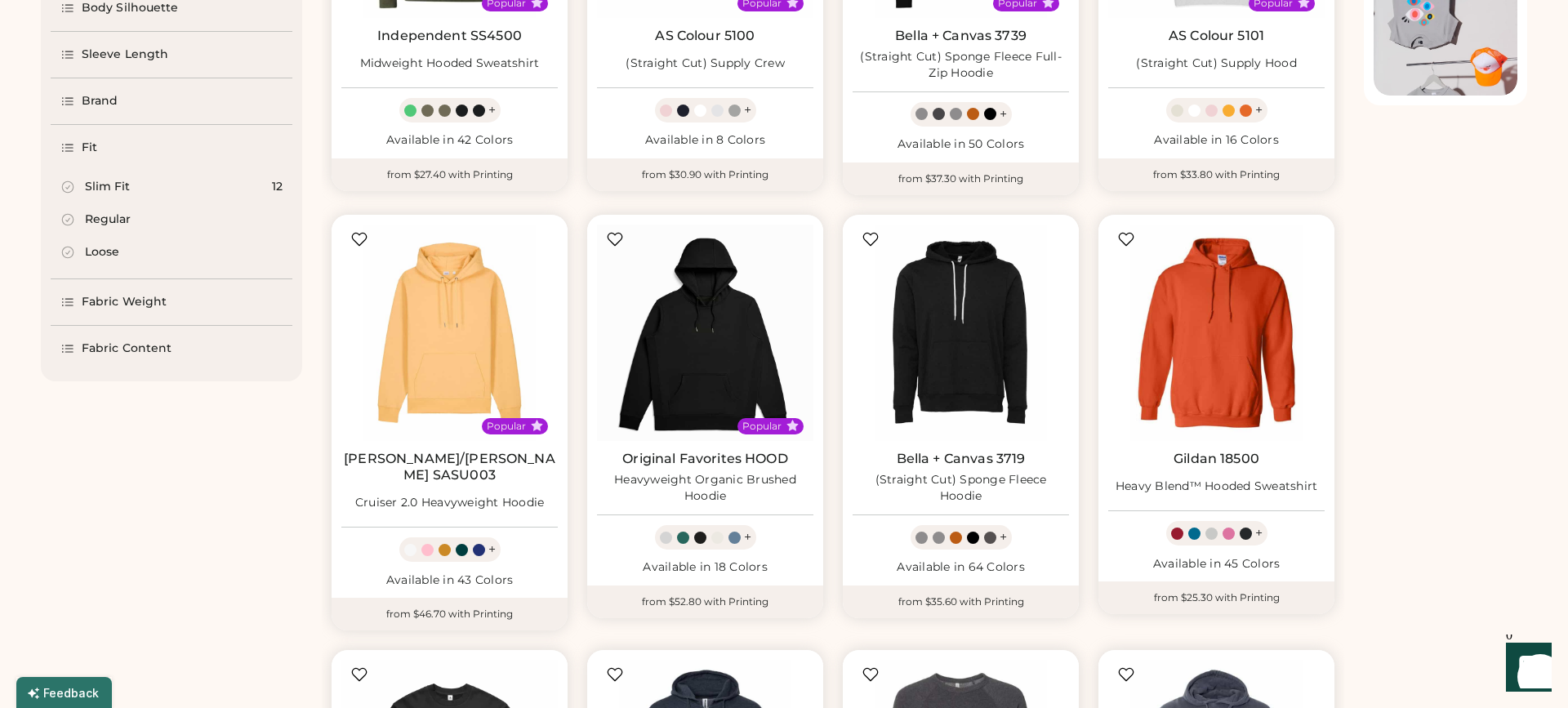
scroll to position [401, 0]
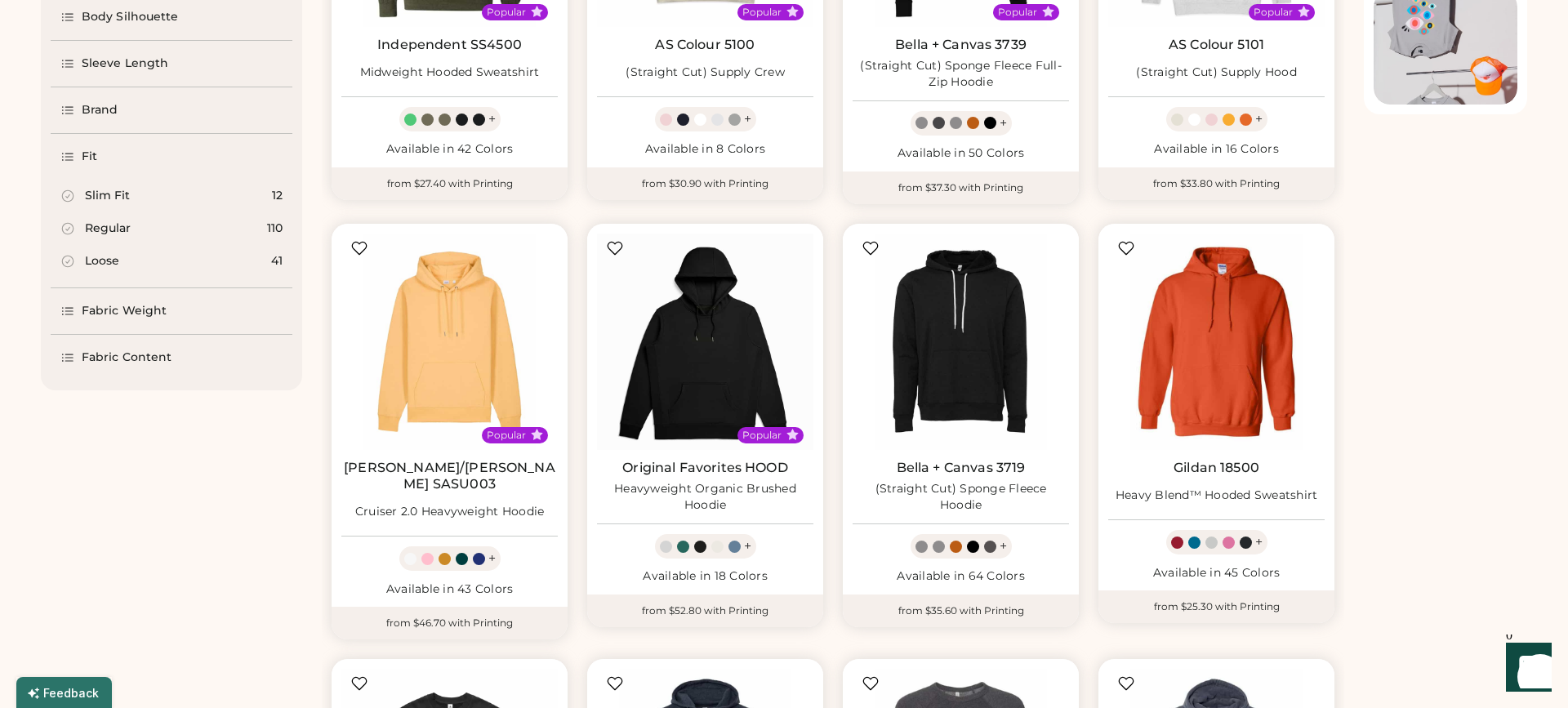
click at [71, 261] on icon at bounding box center [67, 260] width 14 height 14
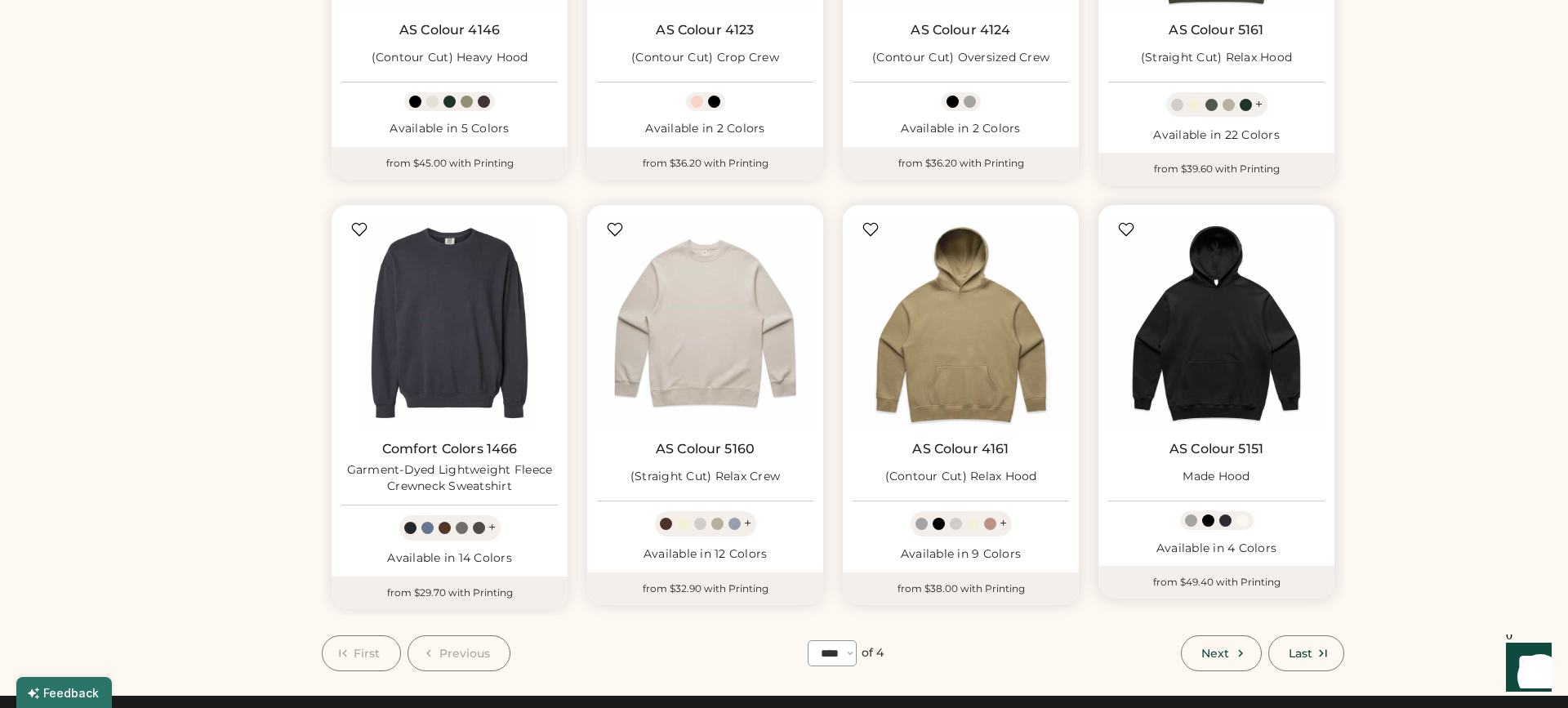
scroll to position [839, 0]
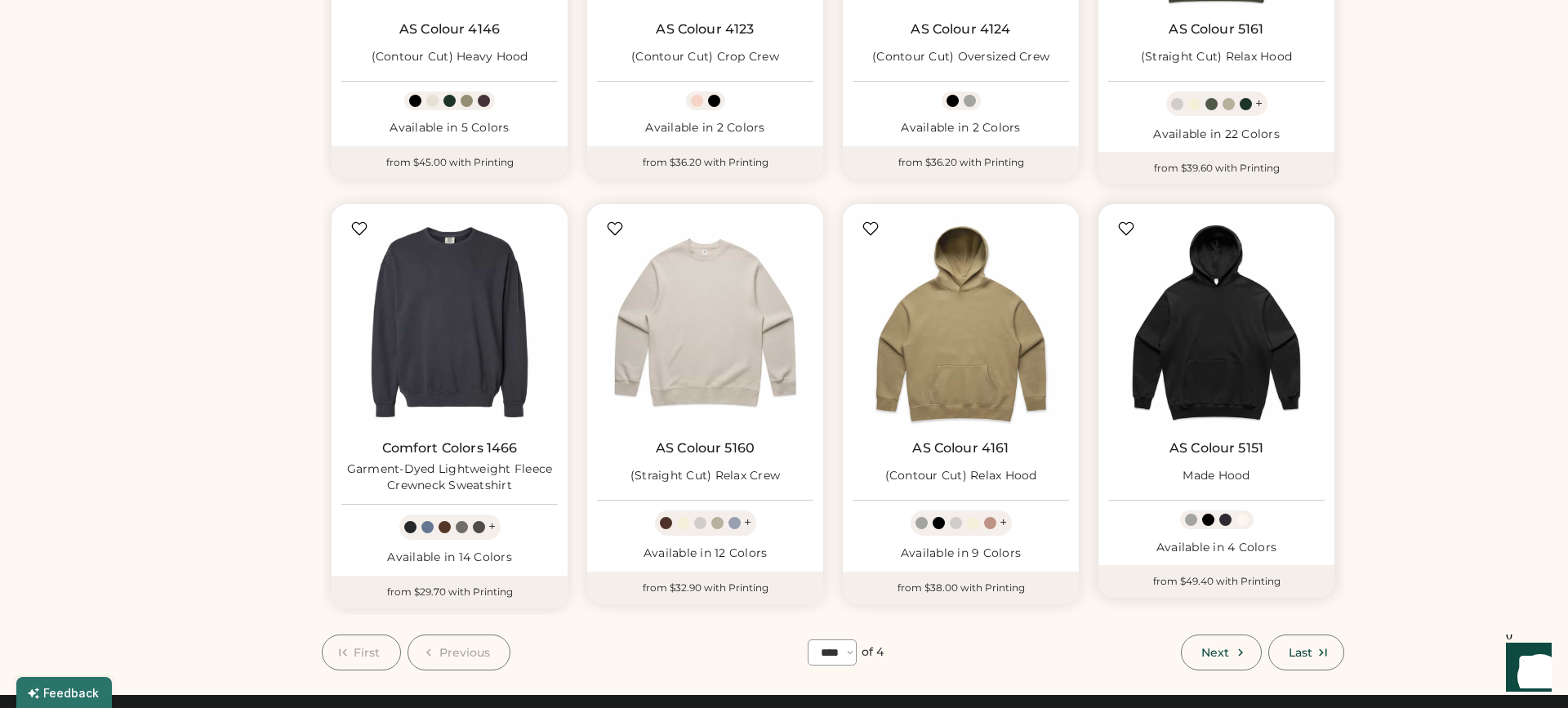
click at [1224, 477] on div "Made Hood" at bounding box center [1216, 476] width 67 height 16
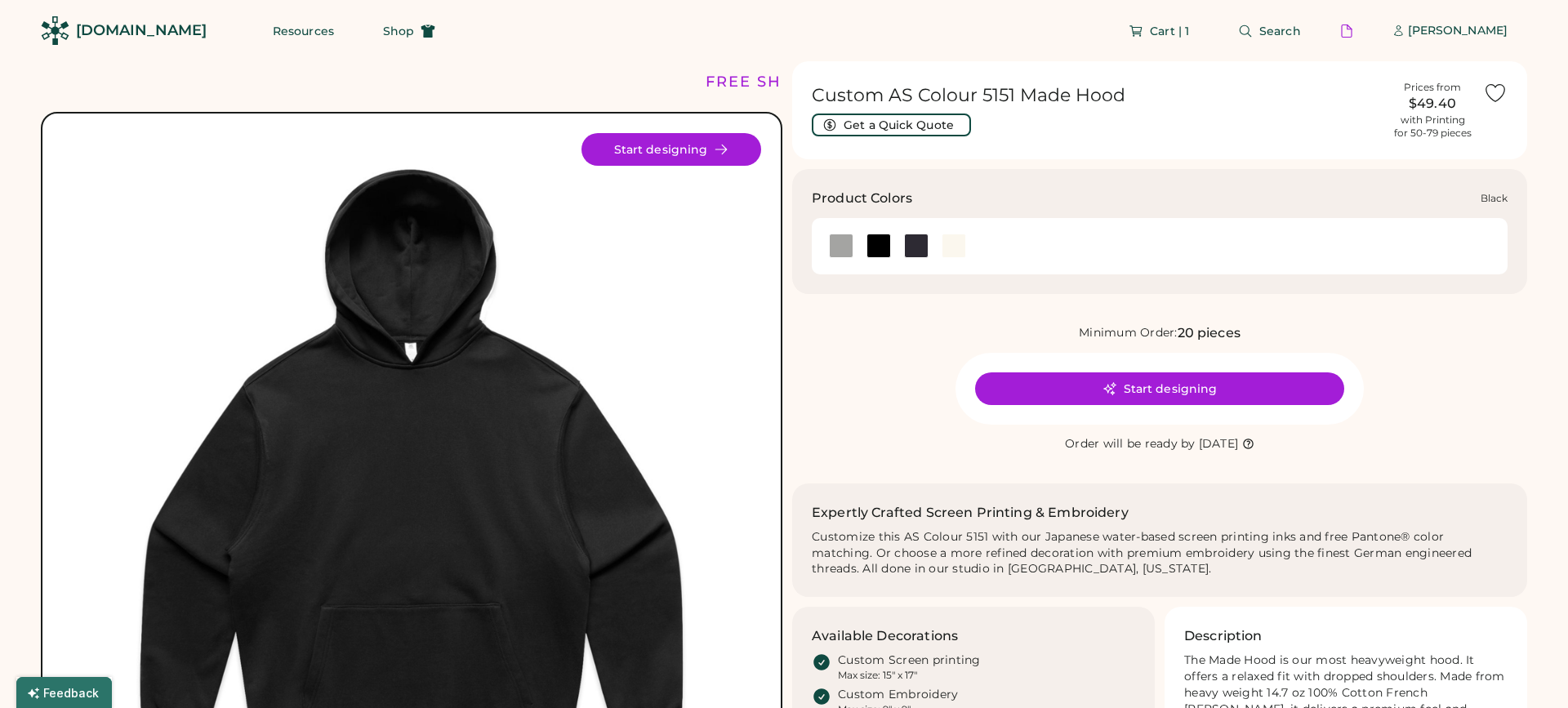
click at [877, 245] on div at bounding box center [878, 245] width 25 height 25
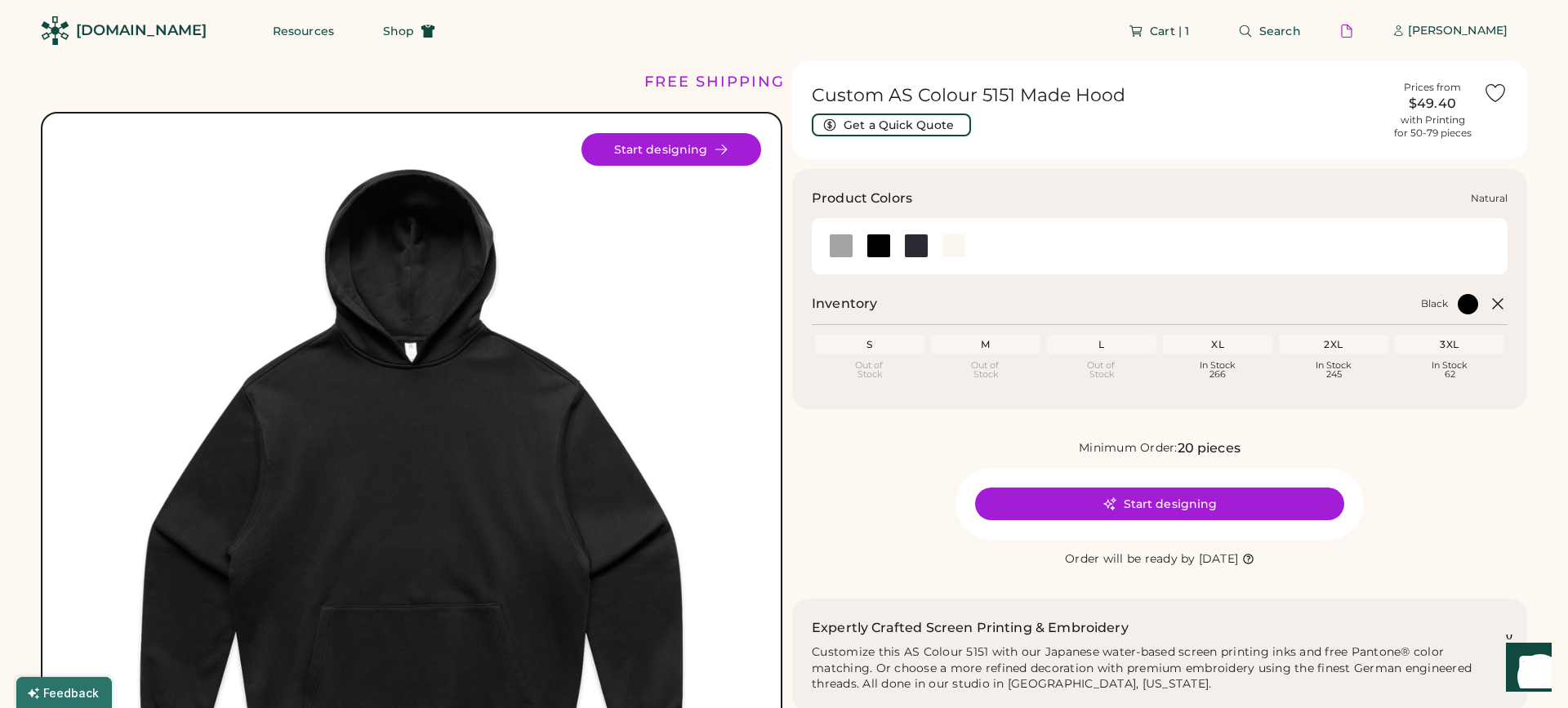
click at [959, 253] on div at bounding box center [953, 245] width 25 height 25
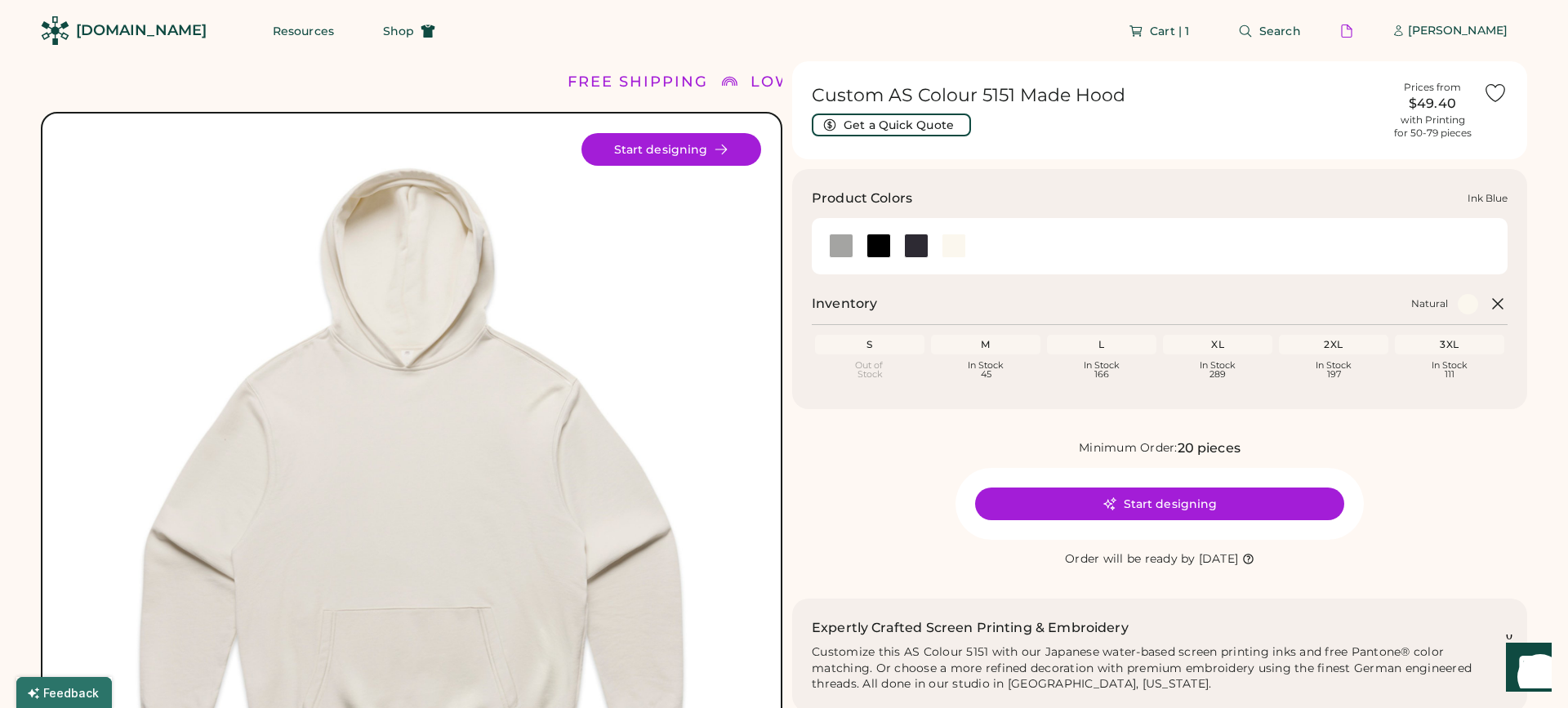
click at [909, 248] on div at bounding box center [916, 245] width 25 height 25
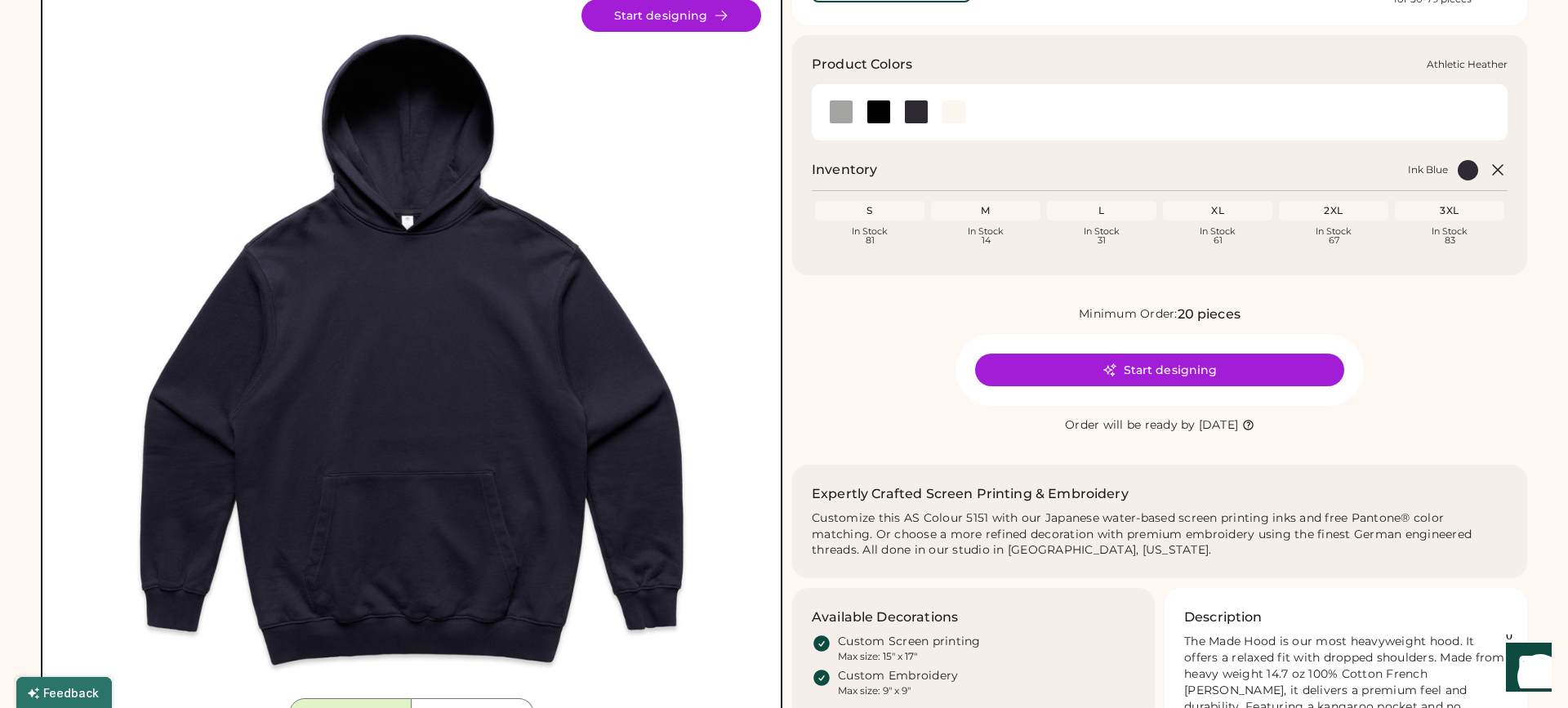
click at [841, 99] on div at bounding box center [840, 111] width 37 height 37
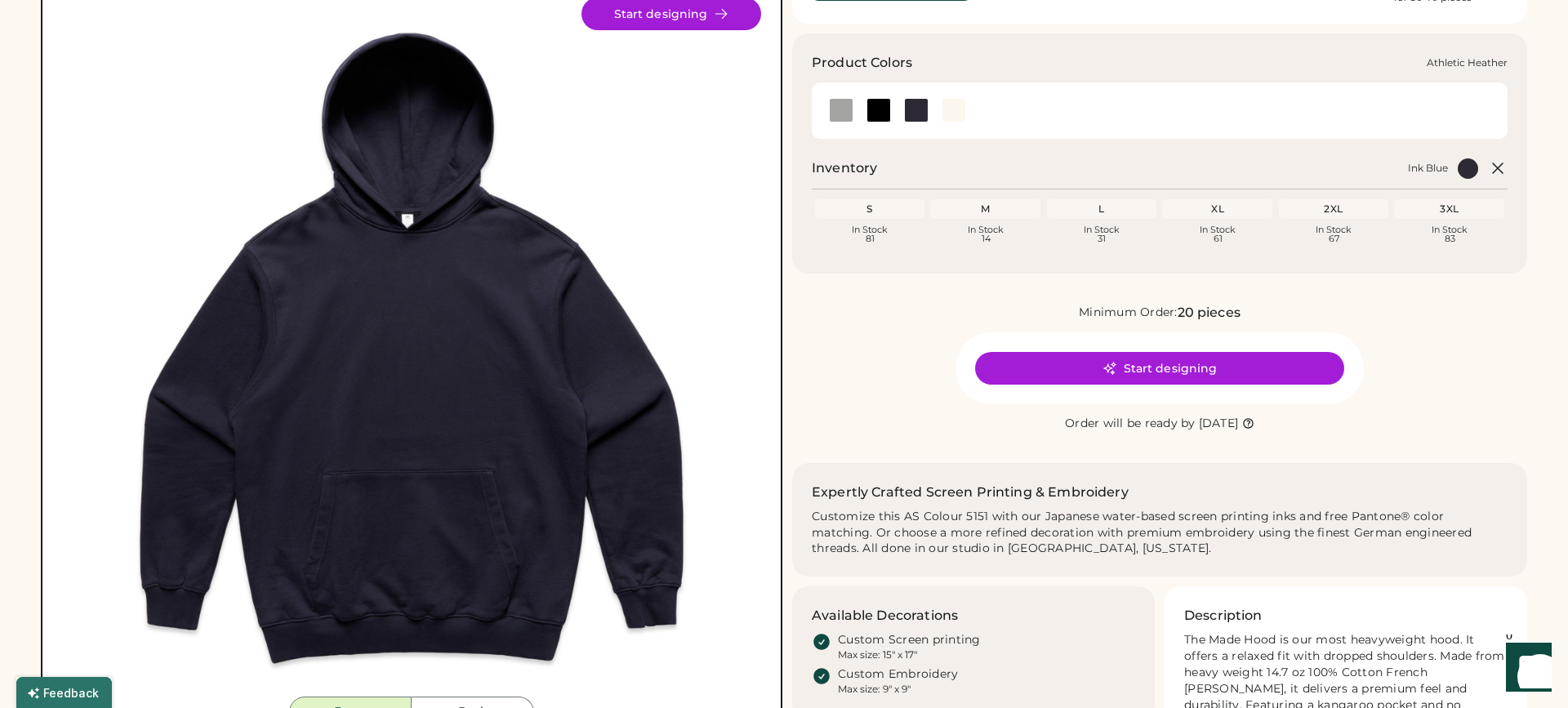
scroll to position [134, 1]
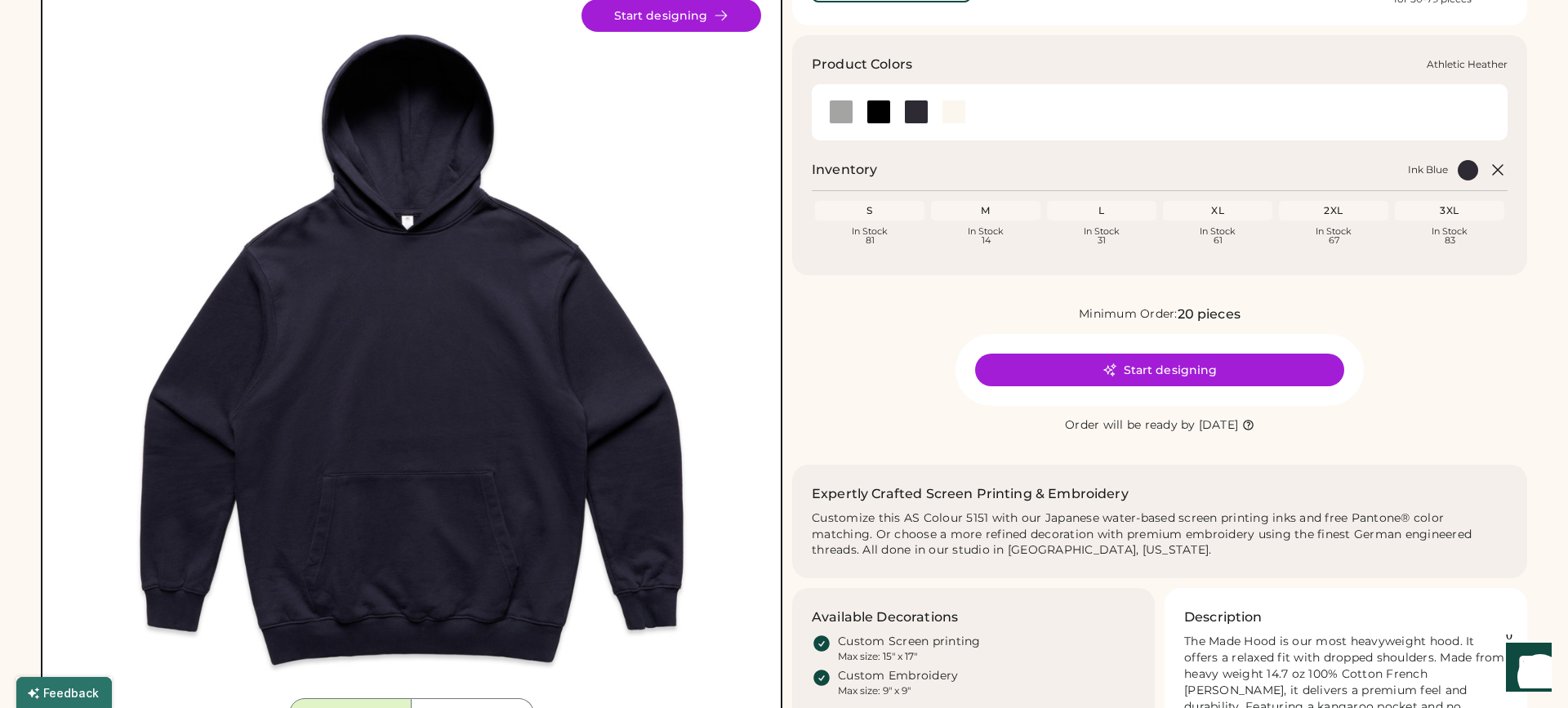
click at [848, 111] on div at bounding box center [841, 111] width 25 height 25
click at [844, 115] on div at bounding box center [841, 111] width 25 height 25
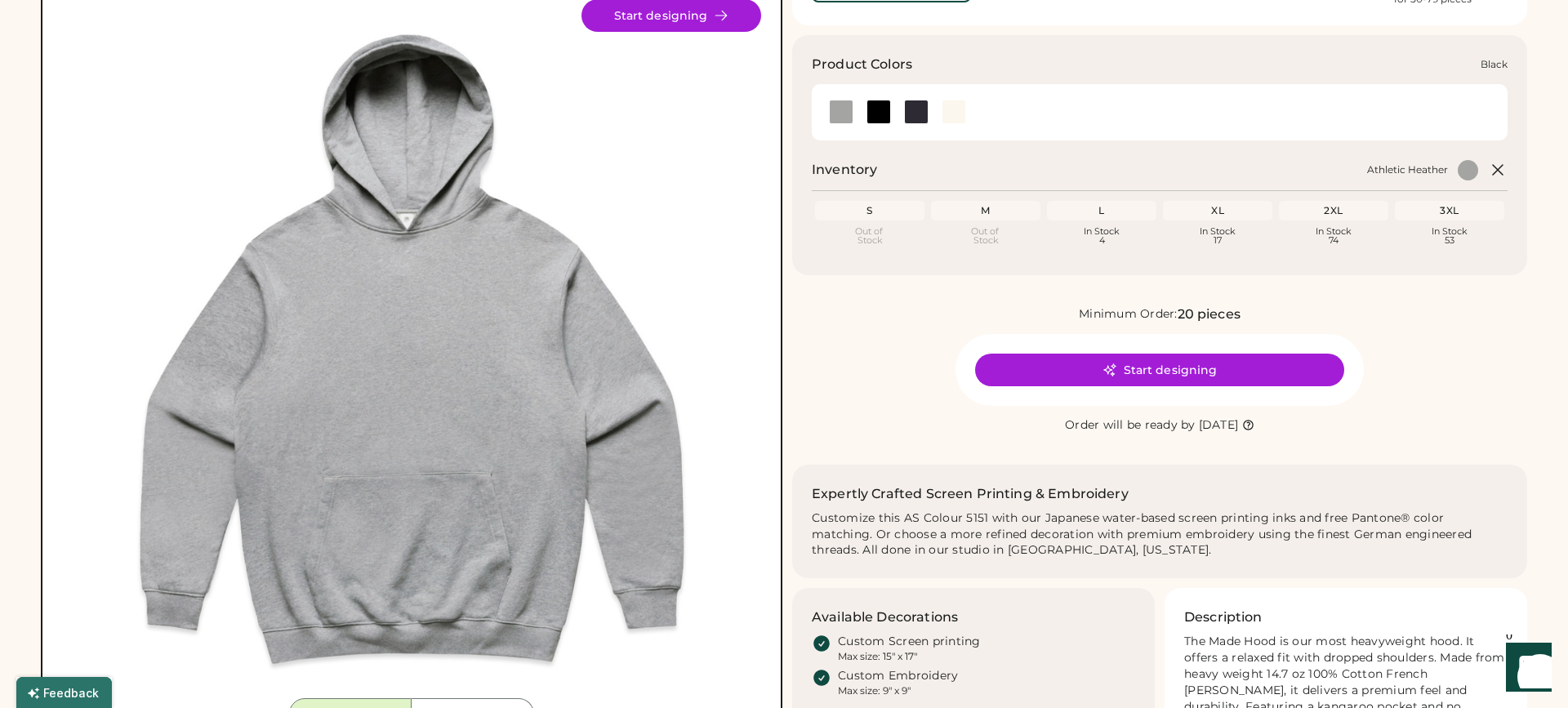
click at [868, 111] on div at bounding box center [878, 111] width 25 height 25
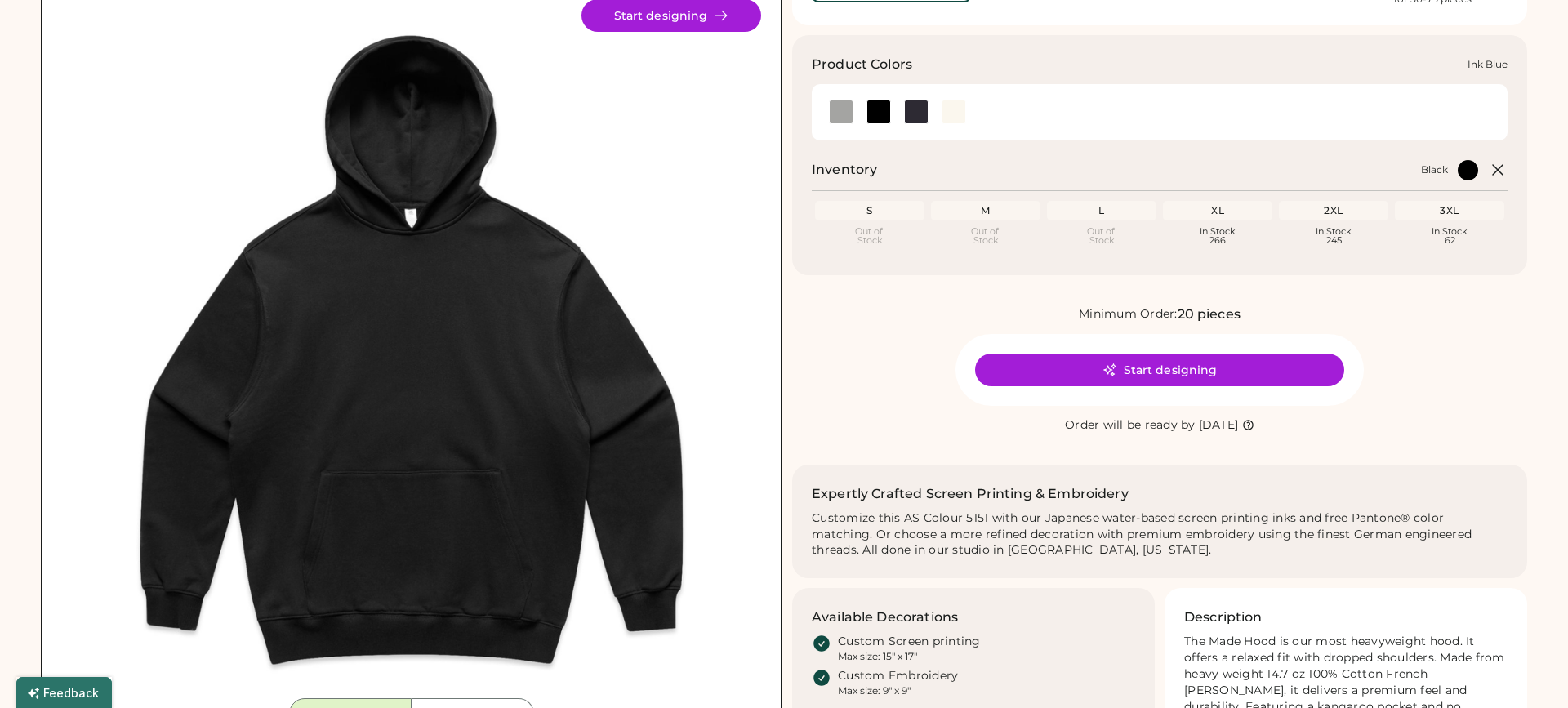
click at [899, 111] on div at bounding box center [915, 111] width 37 height 25
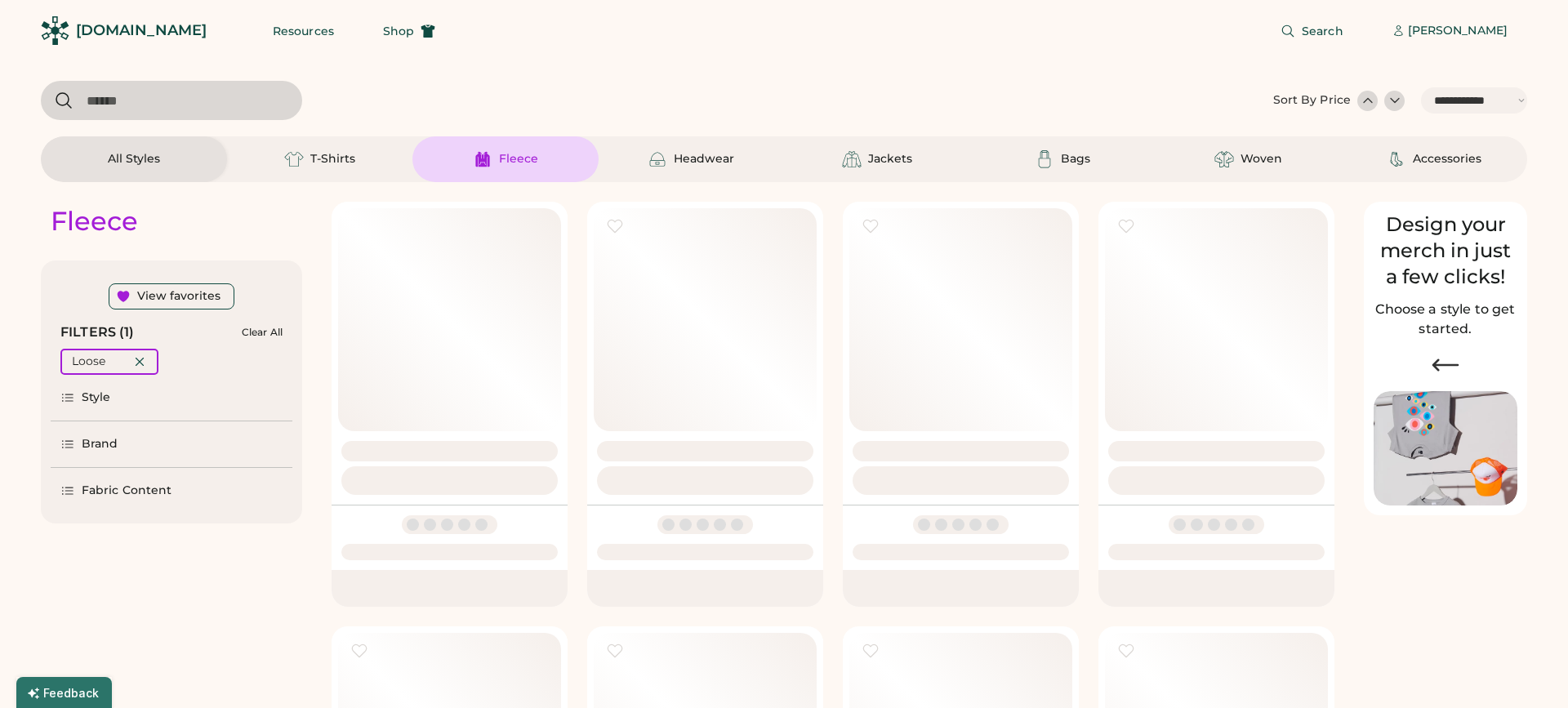
select select "*****"
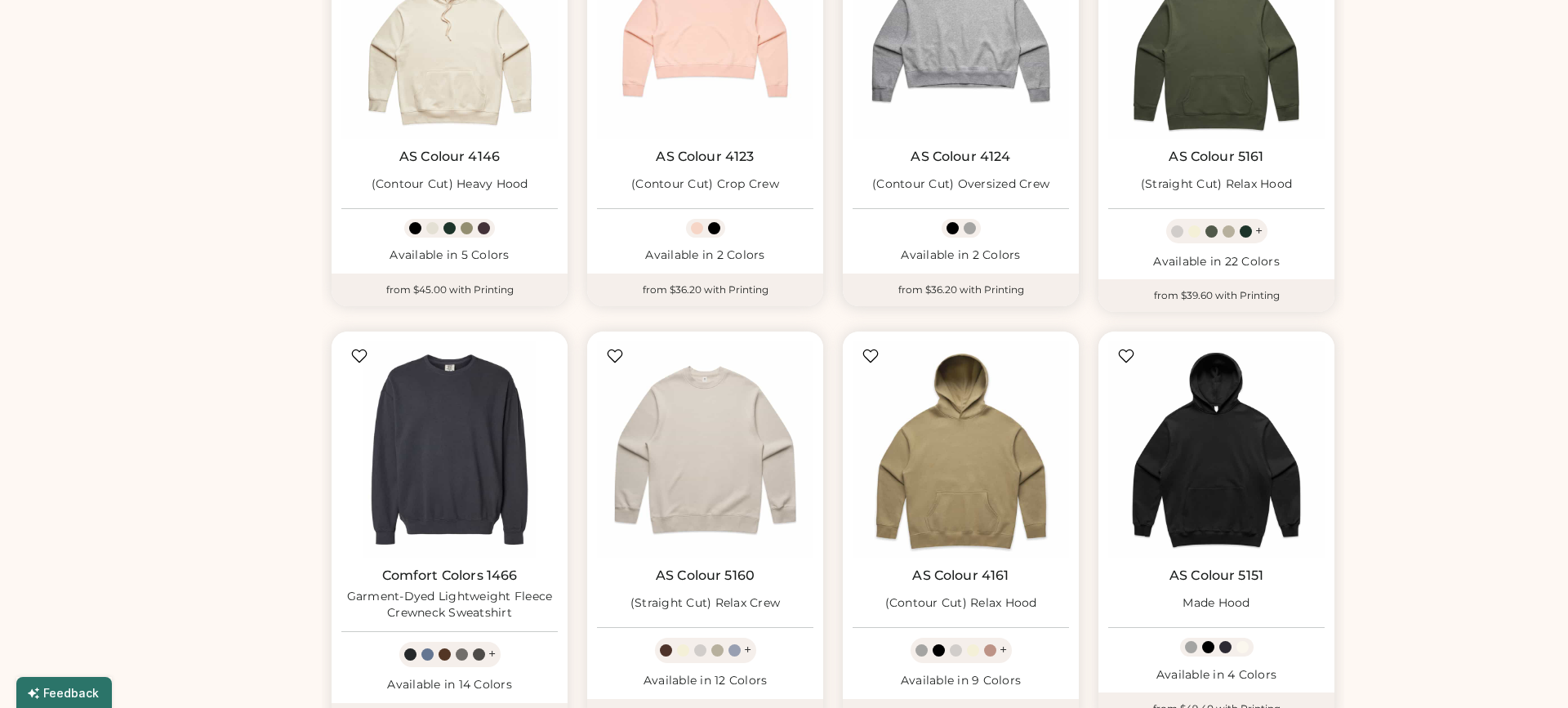
scroll to position [857, 0]
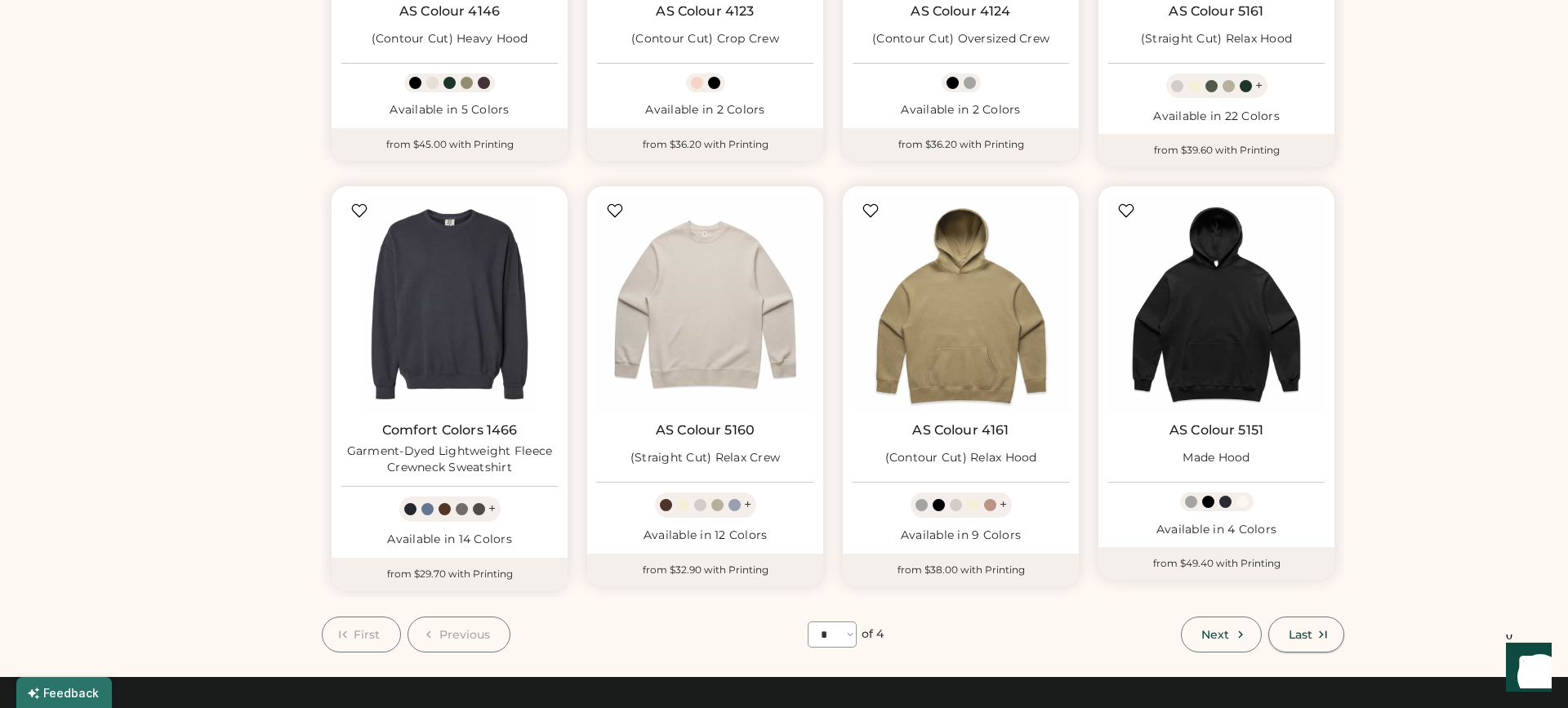
click at [1306, 617] on button "Last" at bounding box center [1306, 634] width 76 height 36
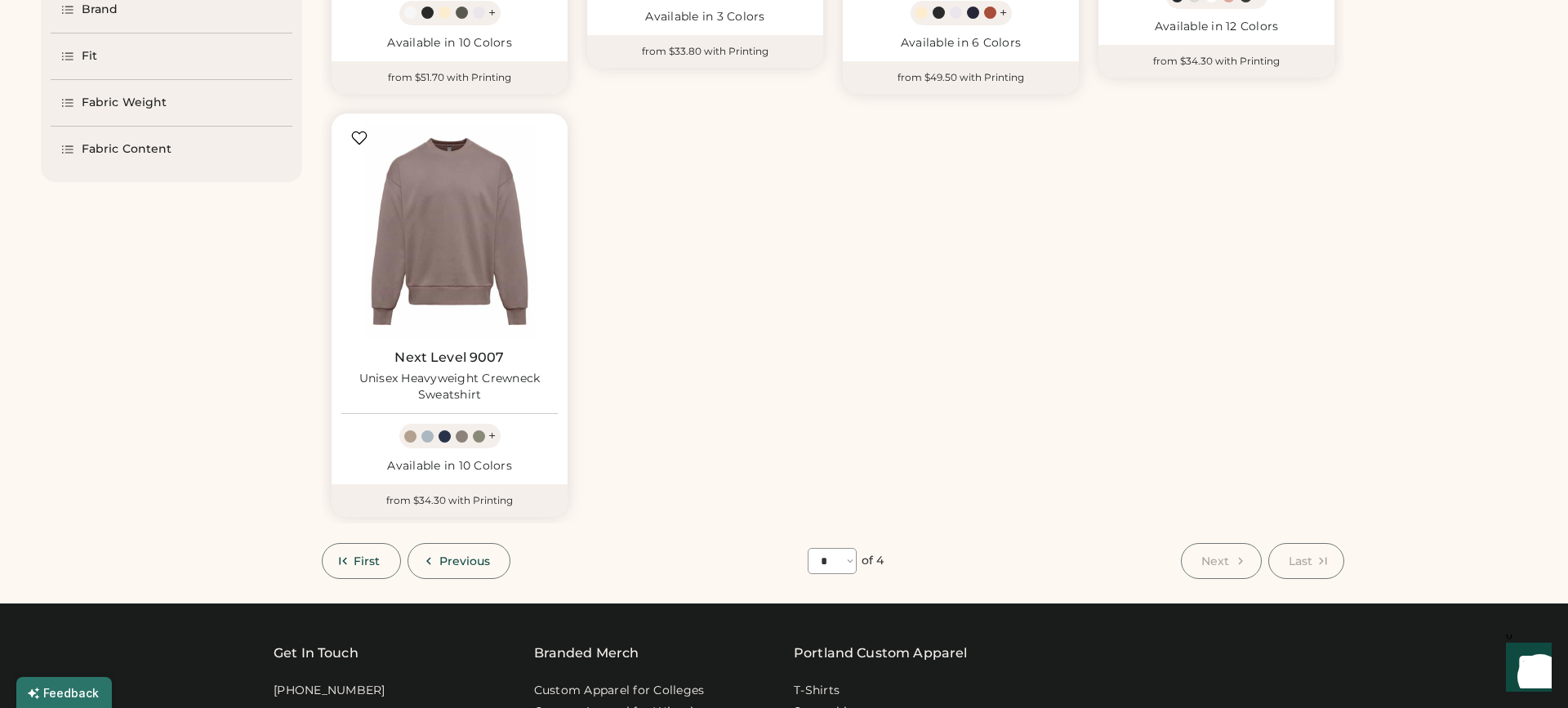
scroll to position [529, 0]
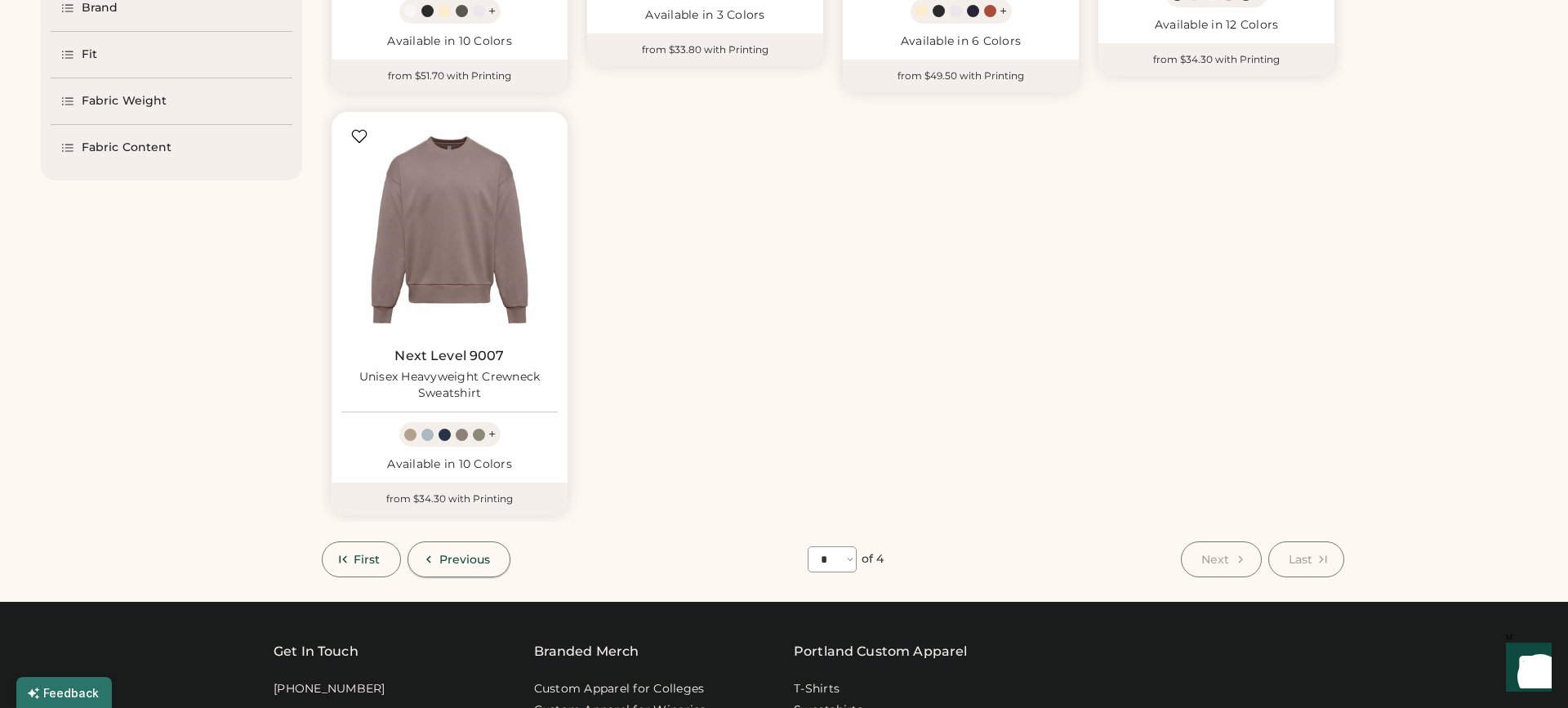
click at [481, 554] on span "Previous" at bounding box center [465, 559] width 51 height 11
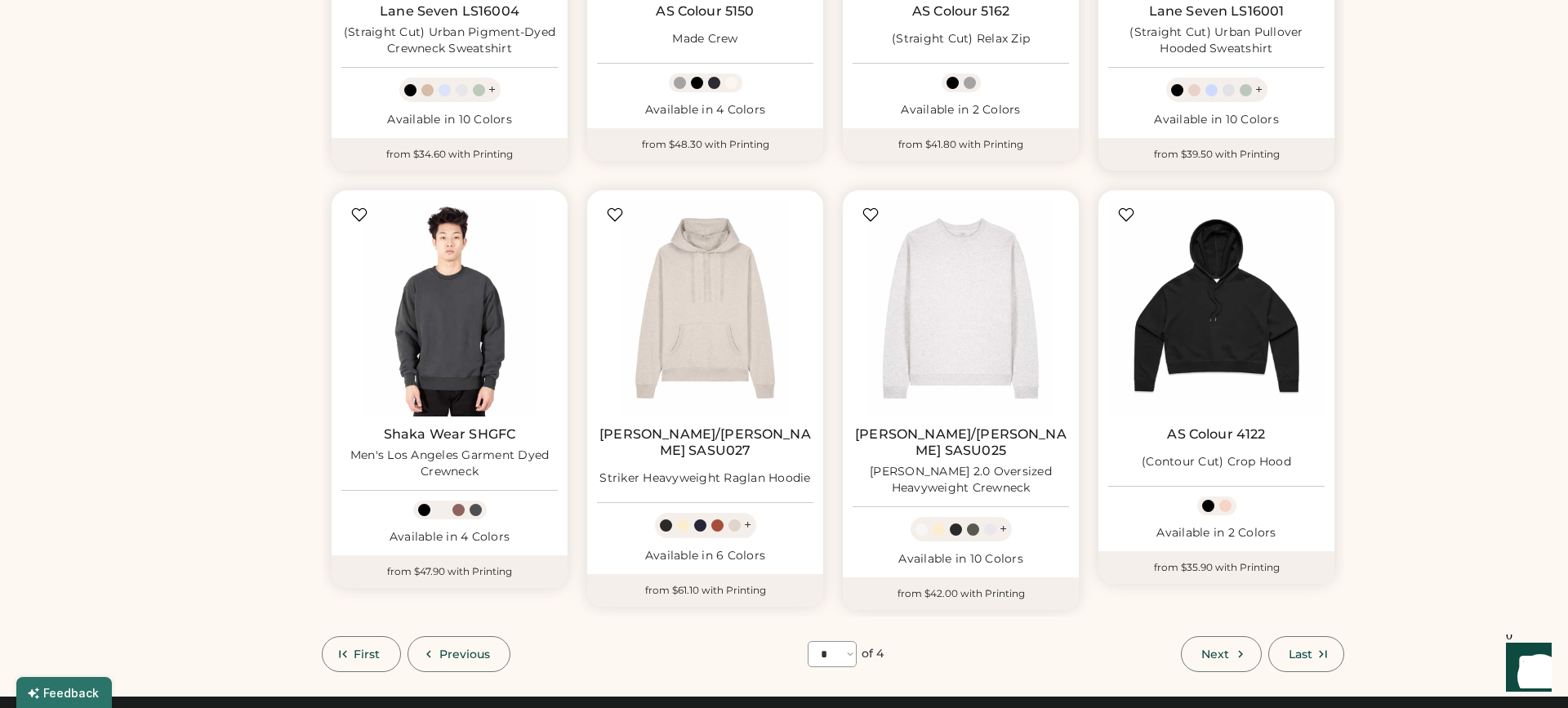
scroll to position [904, 0]
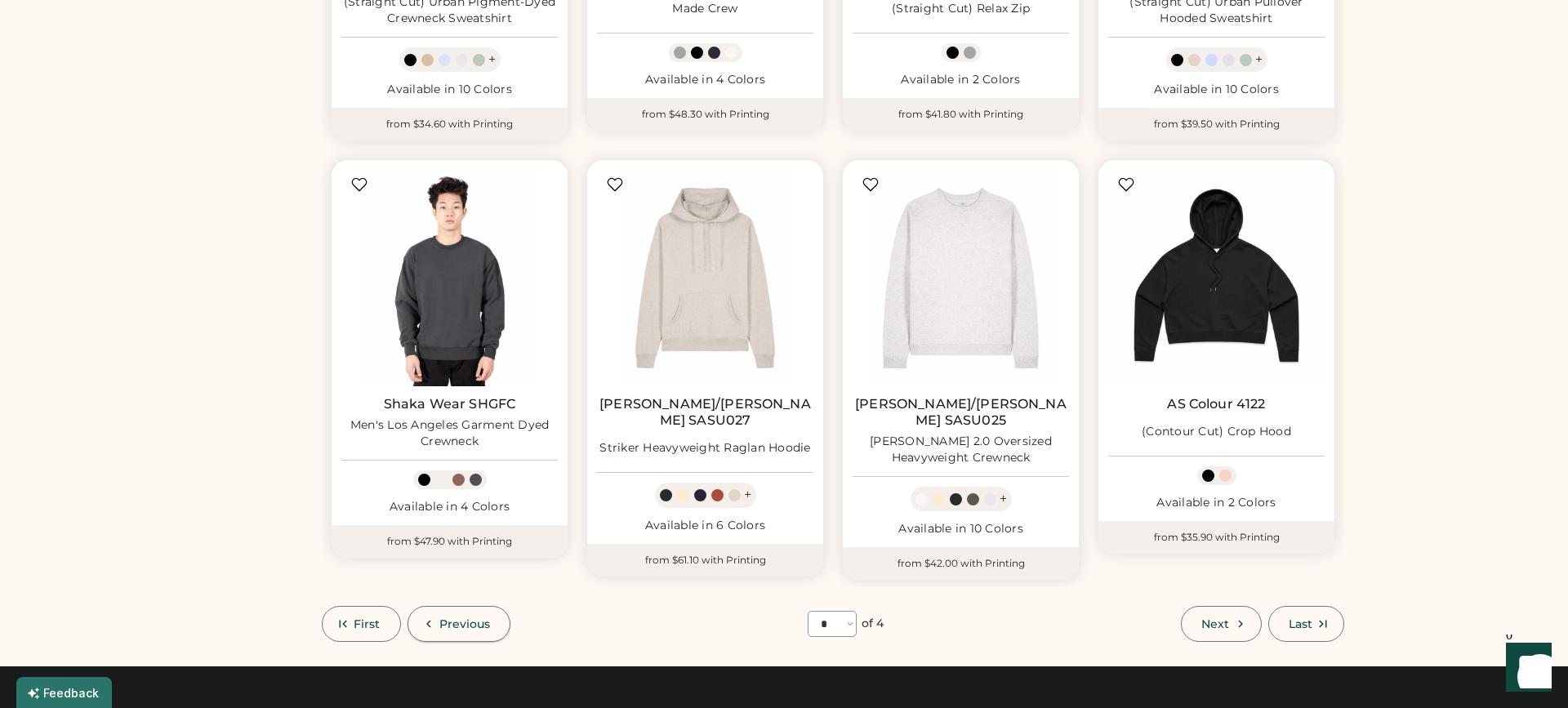
click at [446, 606] on button "Previous" at bounding box center [460, 624] width 104 height 36
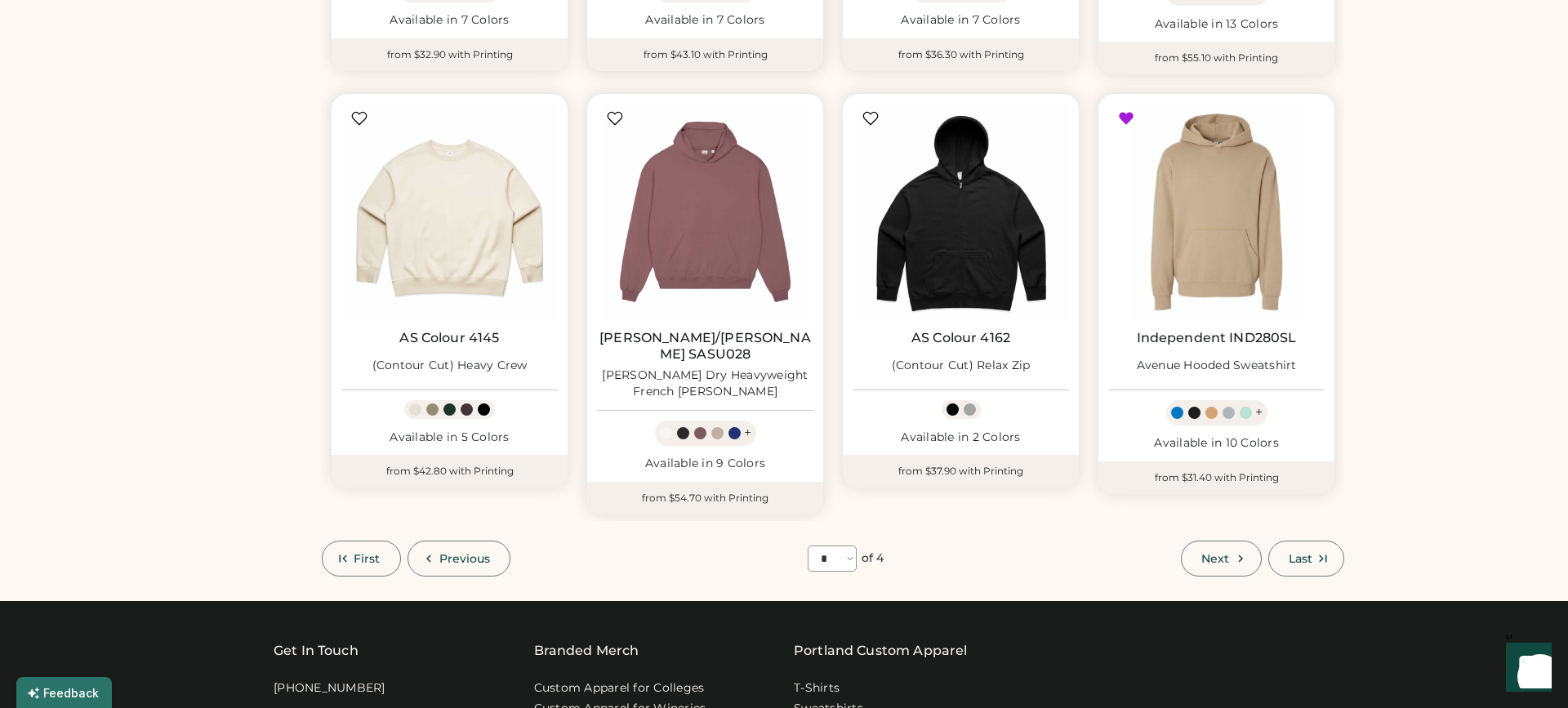
scroll to position [951, 0]
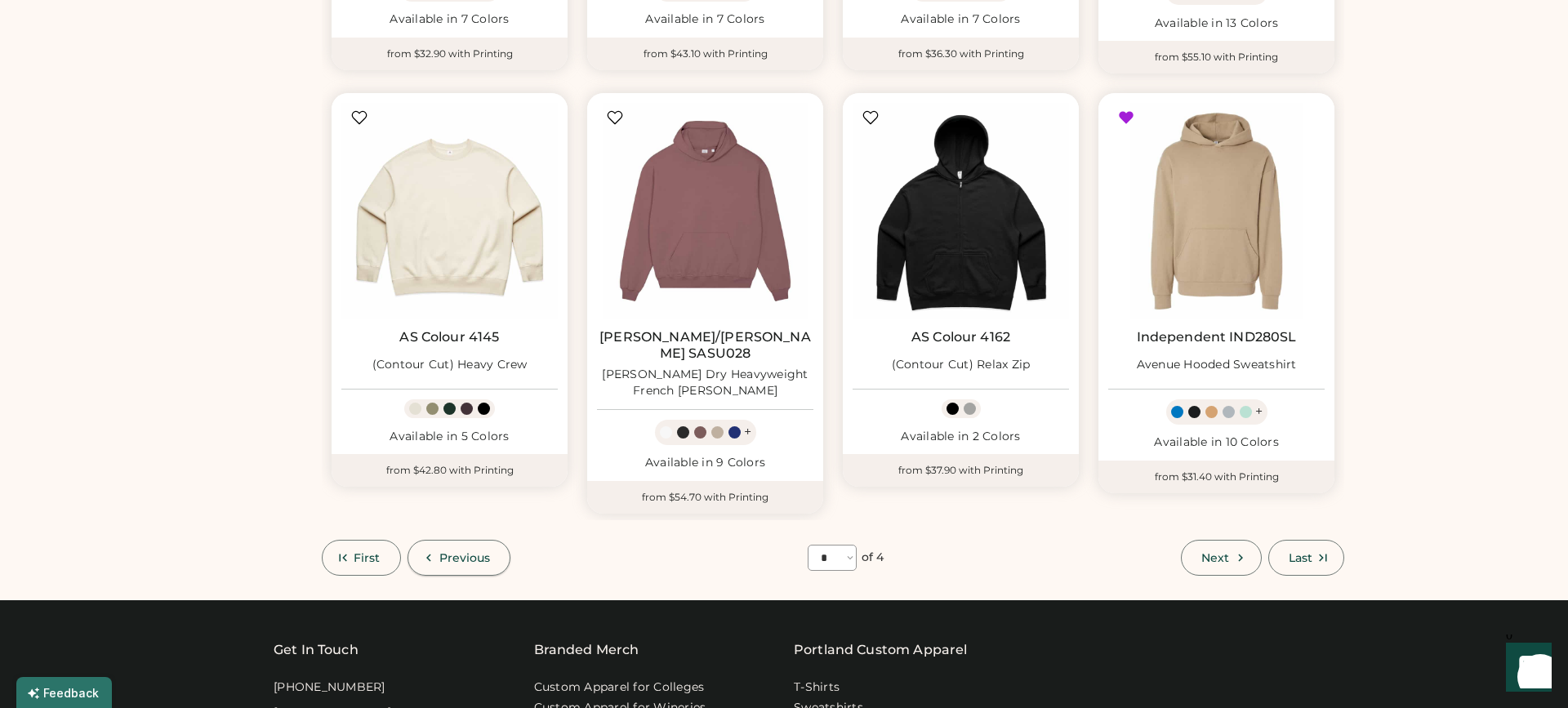
click at [449, 552] on span "Previous" at bounding box center [465, 557] width 51 height 11
select select "*"
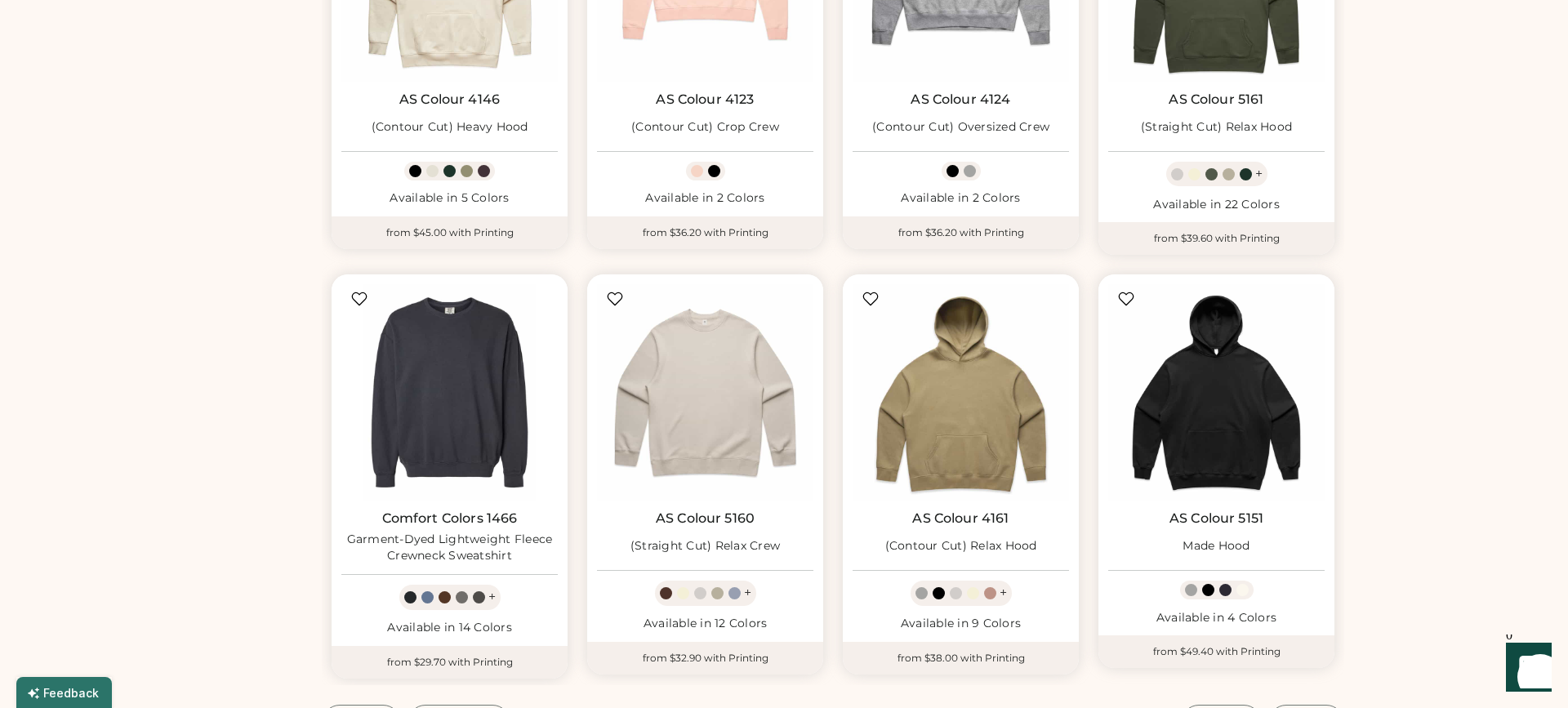
scroll to position [519, 0]
